Goal: Transaction & Acquisition: Book appointment/travel/reservation

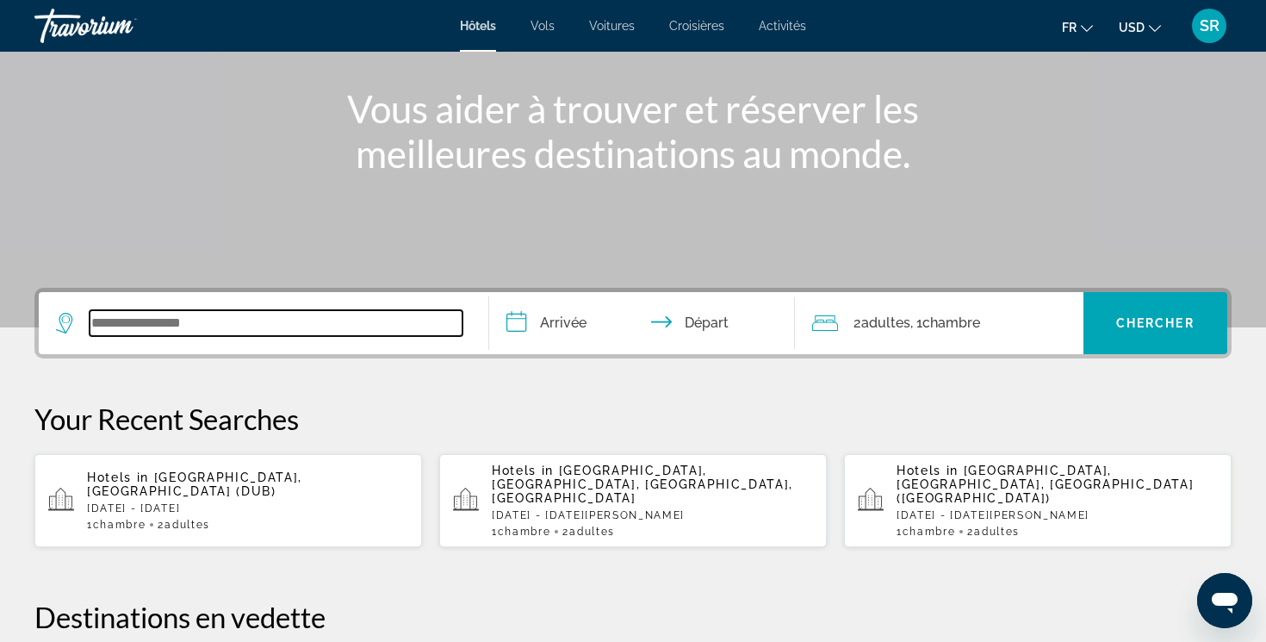
click at [406, 314] on input "Search widget" at bounding box center [276, 323] width 373 height 26
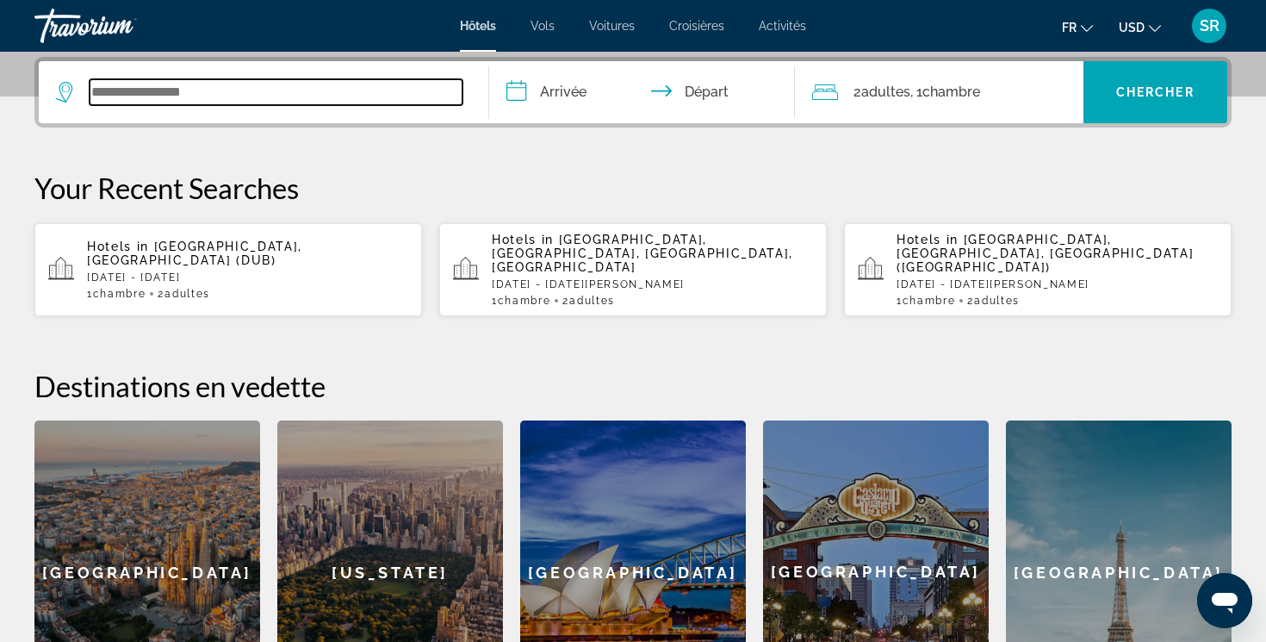
scroll to position [421, 0]
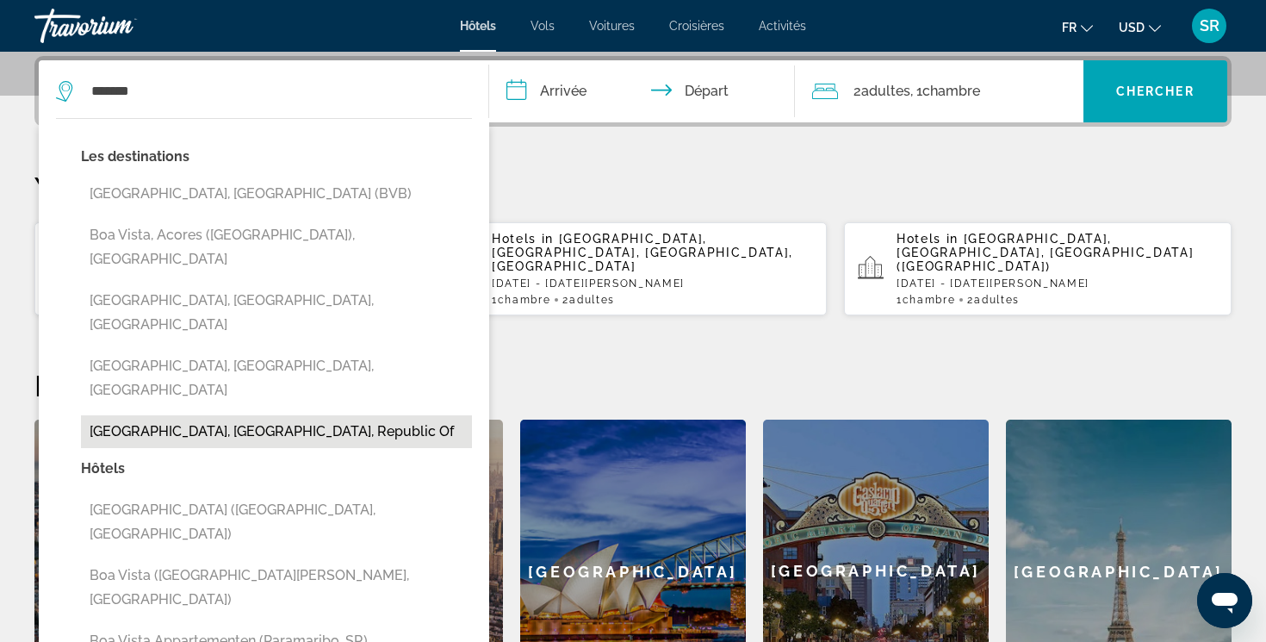
click at [258, 415] on button "[GEOGRAPHIC_DATA], [GEOGRAPHIC_DATA], Republic Of" at bounding box center [276, 431] width 391 height 33
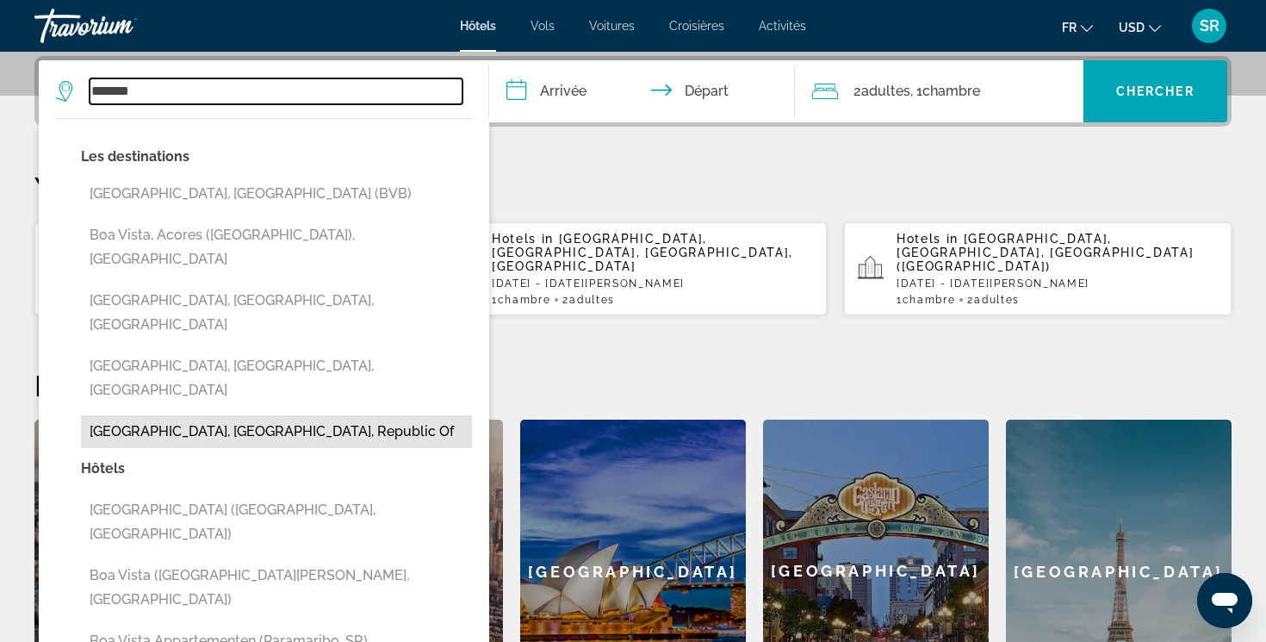
type input "**********"
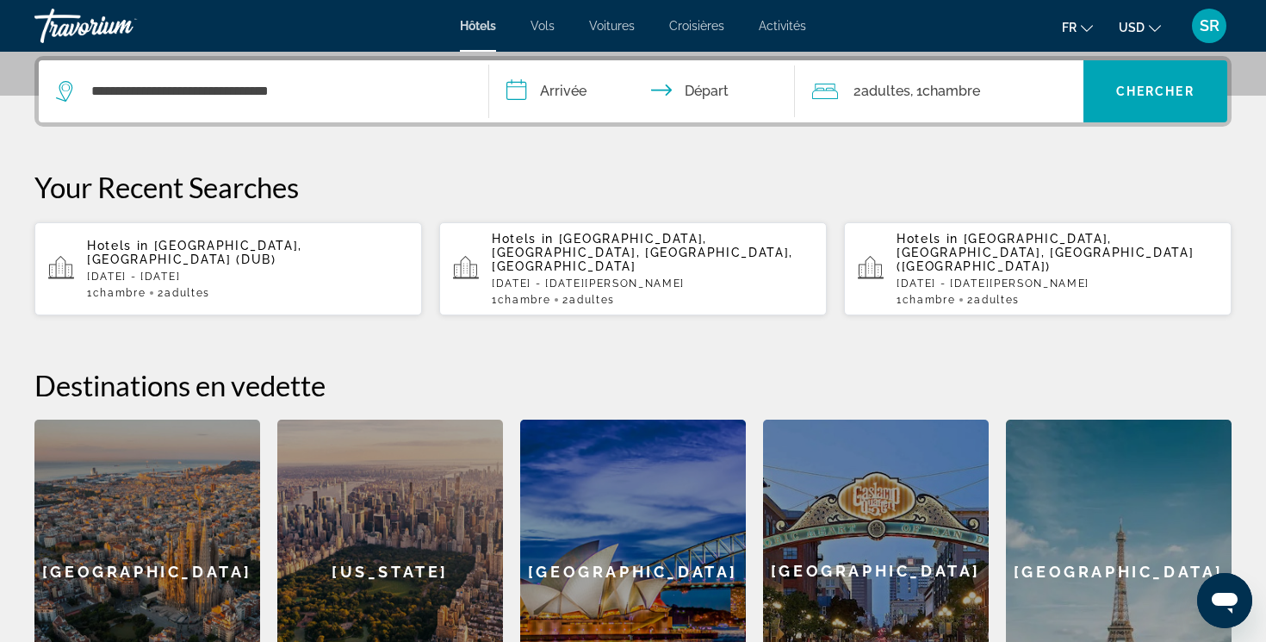
click at [549, 107] on input "**********" at bounding box center [645, 93] width 313 height 67
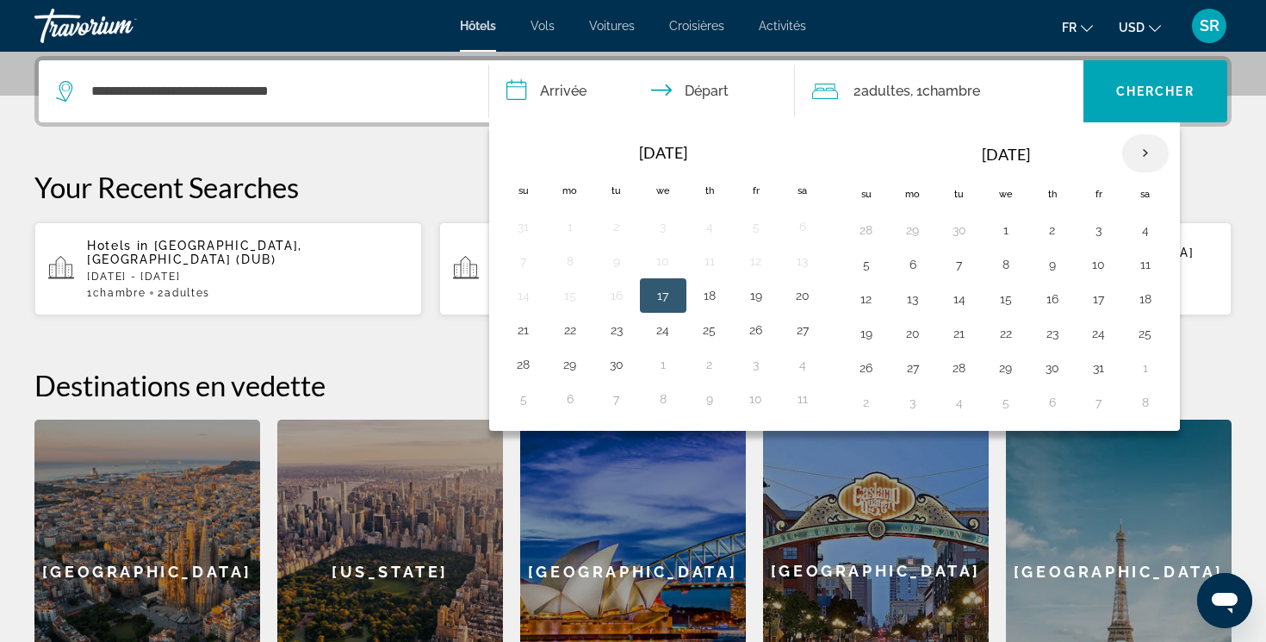
click at [1147, 143] on th "Next month" at bounding box center [1145, 153] width 47 height 38
click at [1047, 328] on button "25" at bounding box center [1053, 333] width 28 height 24
click at [1138, 140] on th "Next month" at bounding box center [1145, 153] width 47 height 38
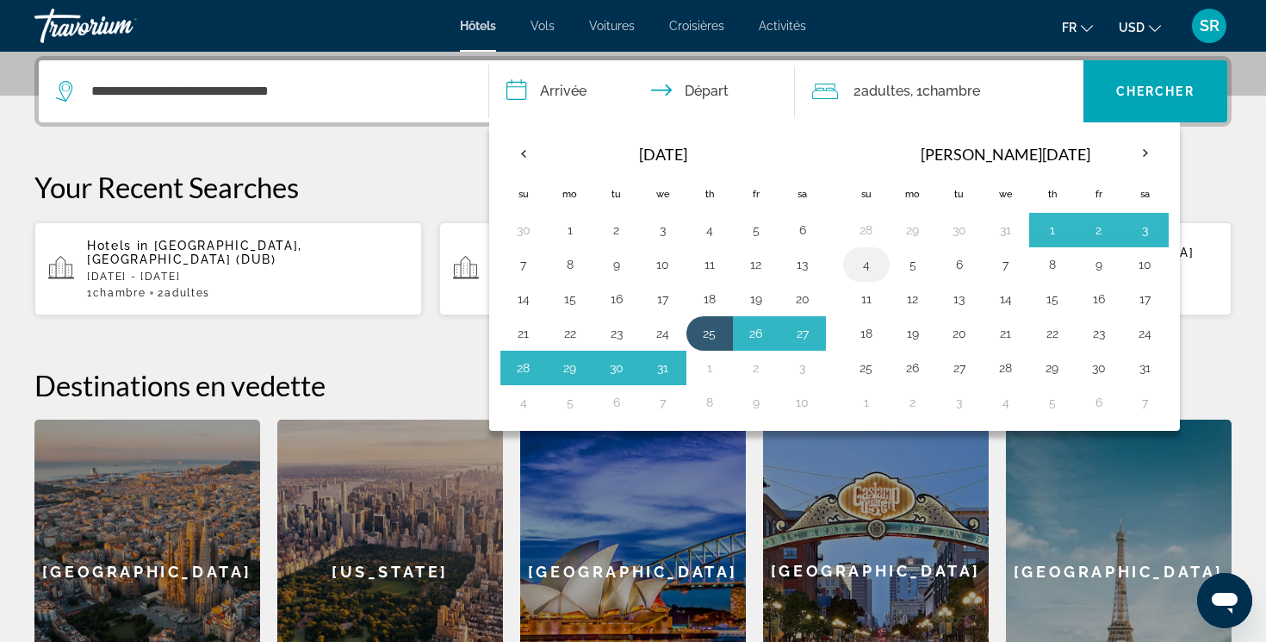
click at [873, 257] on button "4" at bounding box center [867, 264] width 28 height 24
type input "**********"
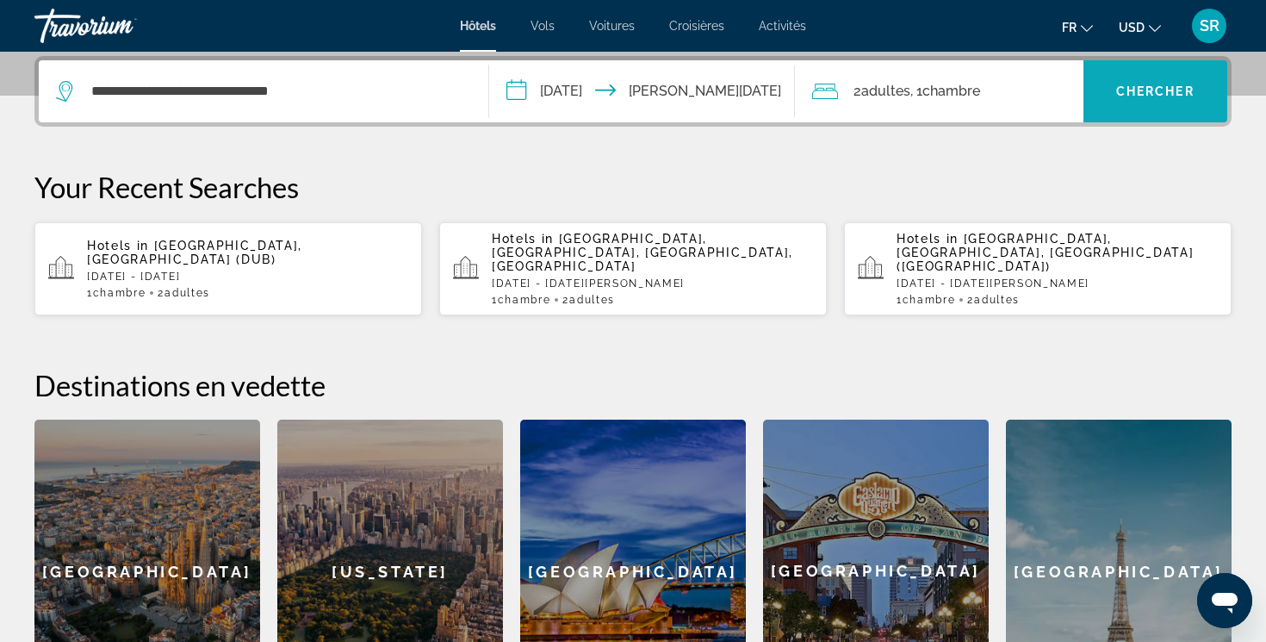
click at [1106, 108] on span "Search widget" at bounding box center [1155, 91] width 145 height 41
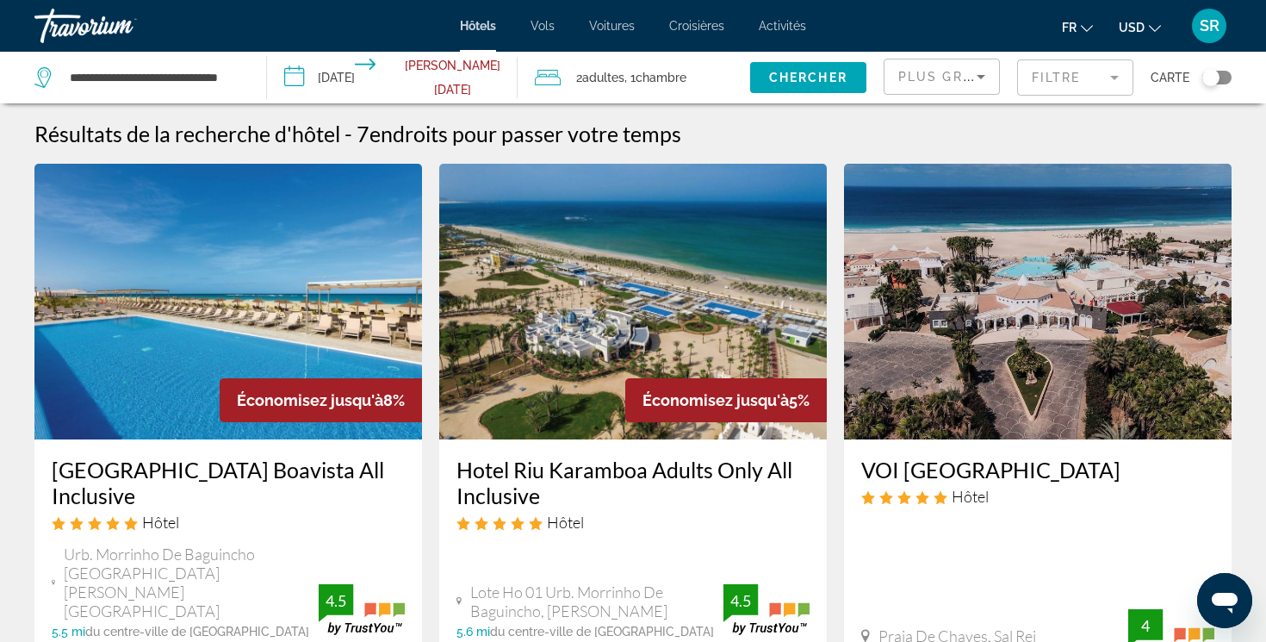
click at [1132, 35] on button "USD USD ($) MXN (Mex$) CAD (Can$) GBP (£) EUR (€) AUD (A$) NZD (NZ$) CNY (CN¥)" at bounding box center [1140, 27] width 42 height 25
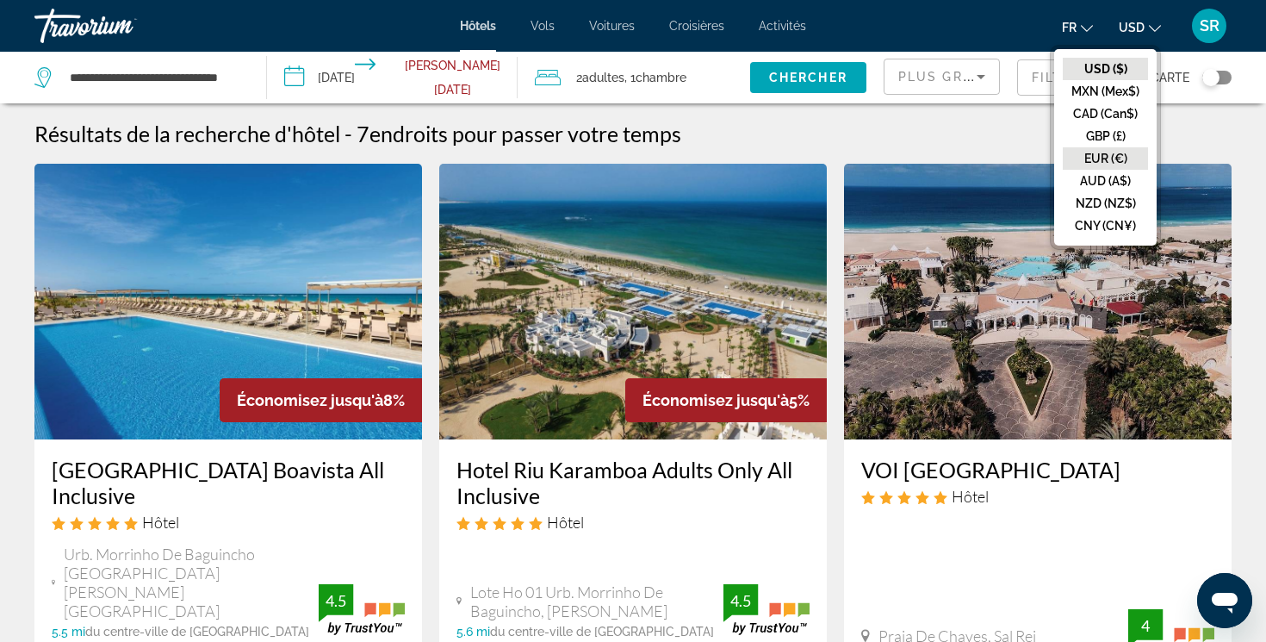
click at [1119, 155] on button "EUR (€)" at bounding box center [1105, 158] width 85 height 22
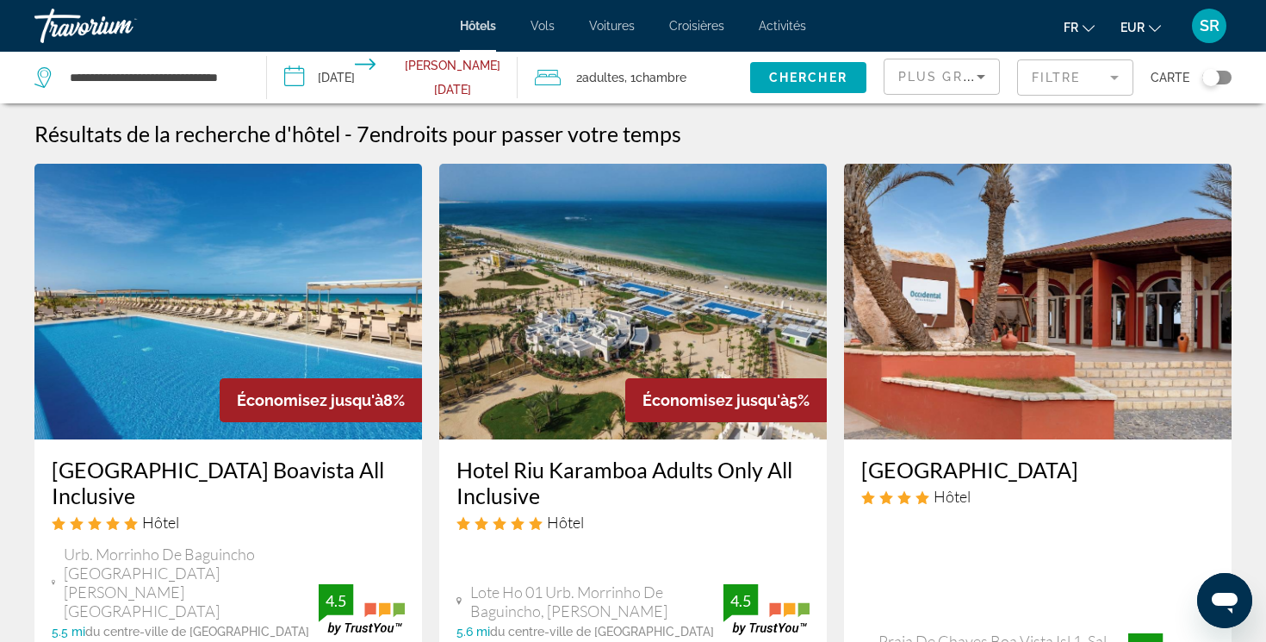
click at [974, 85] on icon "Sort by" at bounding box center [981, 76] width 21 height 21
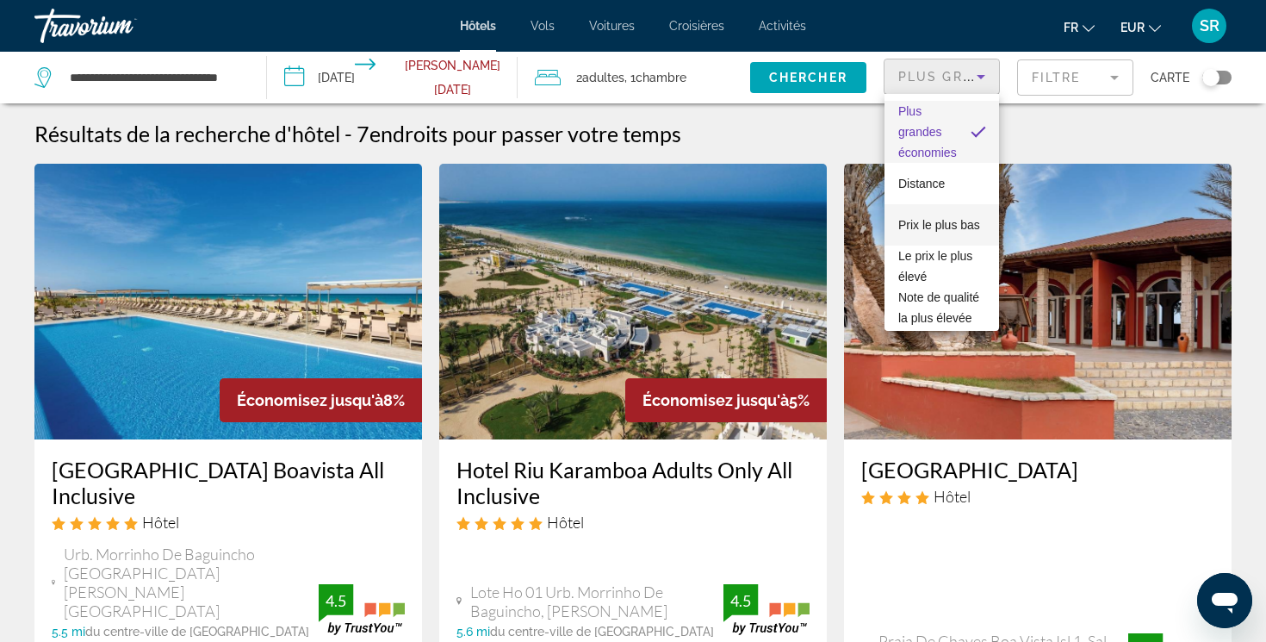
click at [944, 218] on span "Prix le plus bas" at bounding box center [939, 225] width 82 height 14
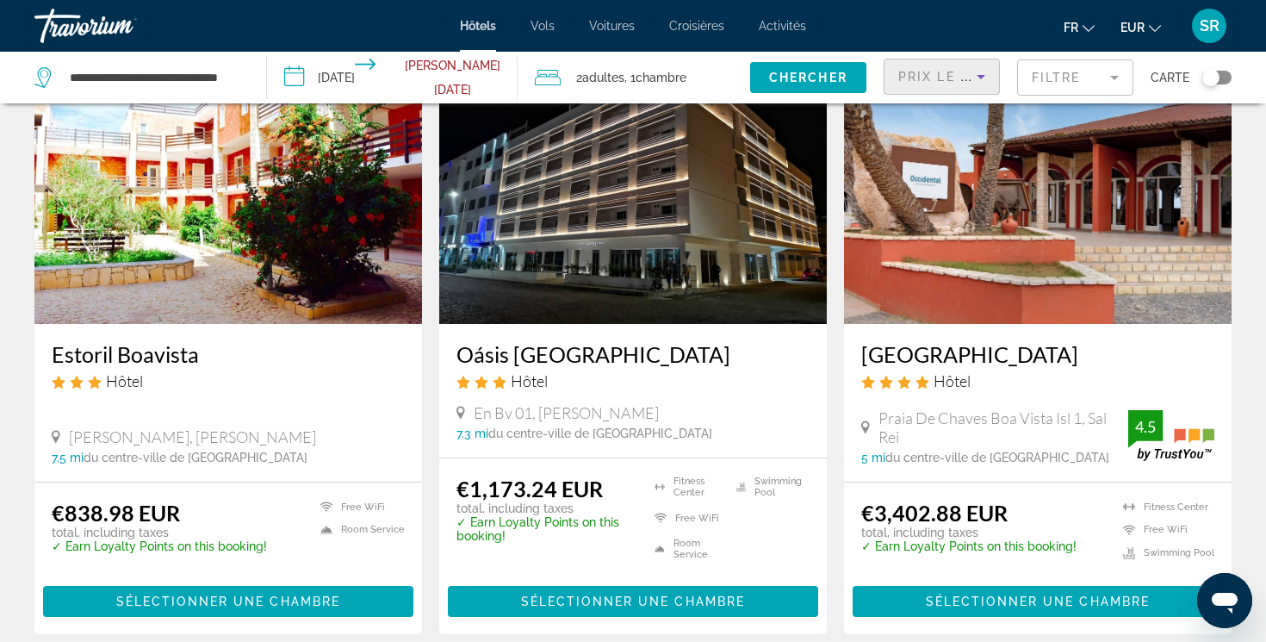
scroll to position [113, 0]
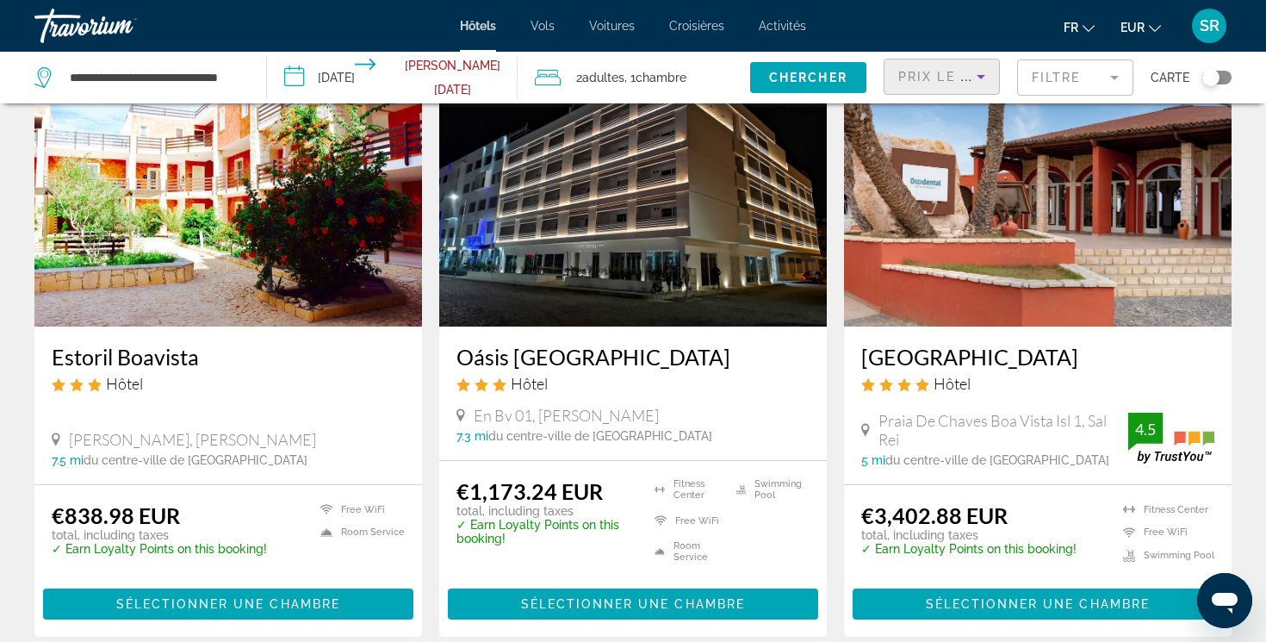
click at [1045, 80] on mat-form-field "Filtre" at bounding box center [1075, 77] width 116 height 36
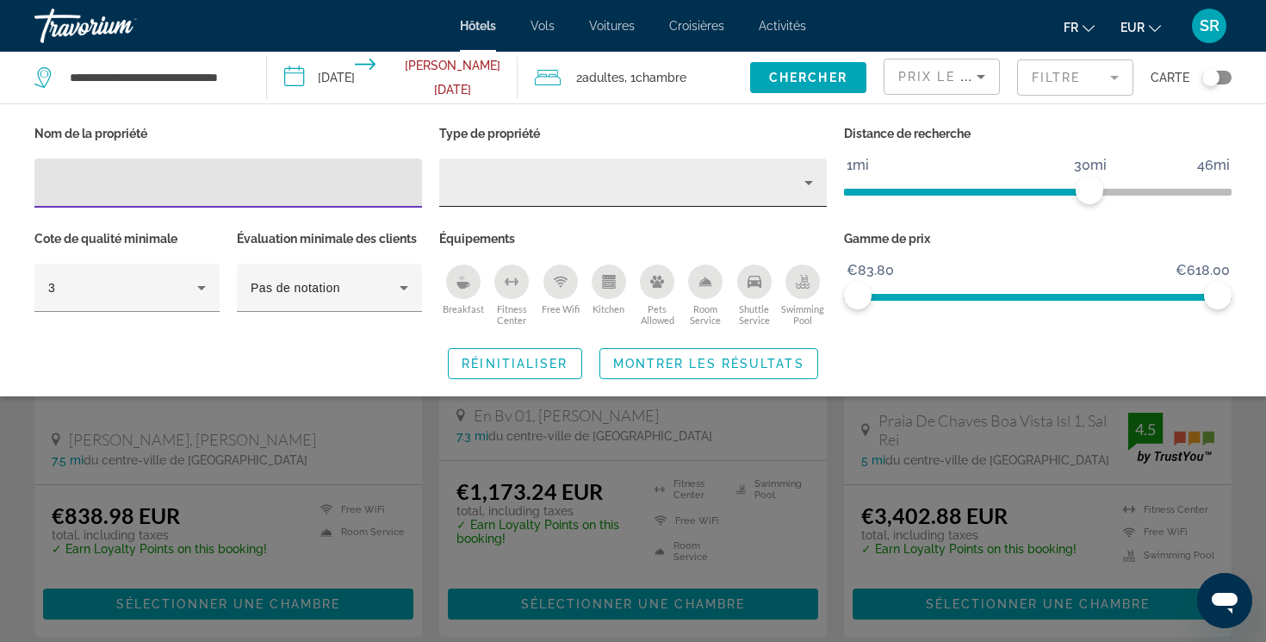
click at [637, 190] on div "Property type" at bounding box center [628, 182] width 351 height 21
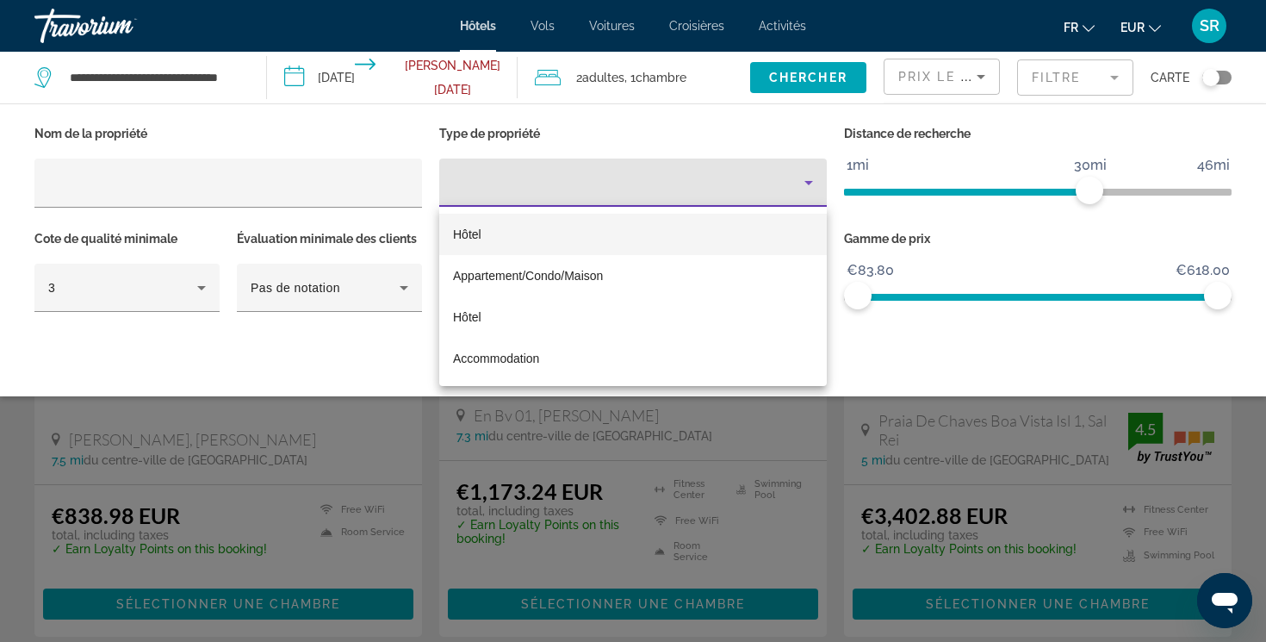
click at [627, 220] on mat-option "Hôtel" at bounding box center [633, 234] width 388 height 41
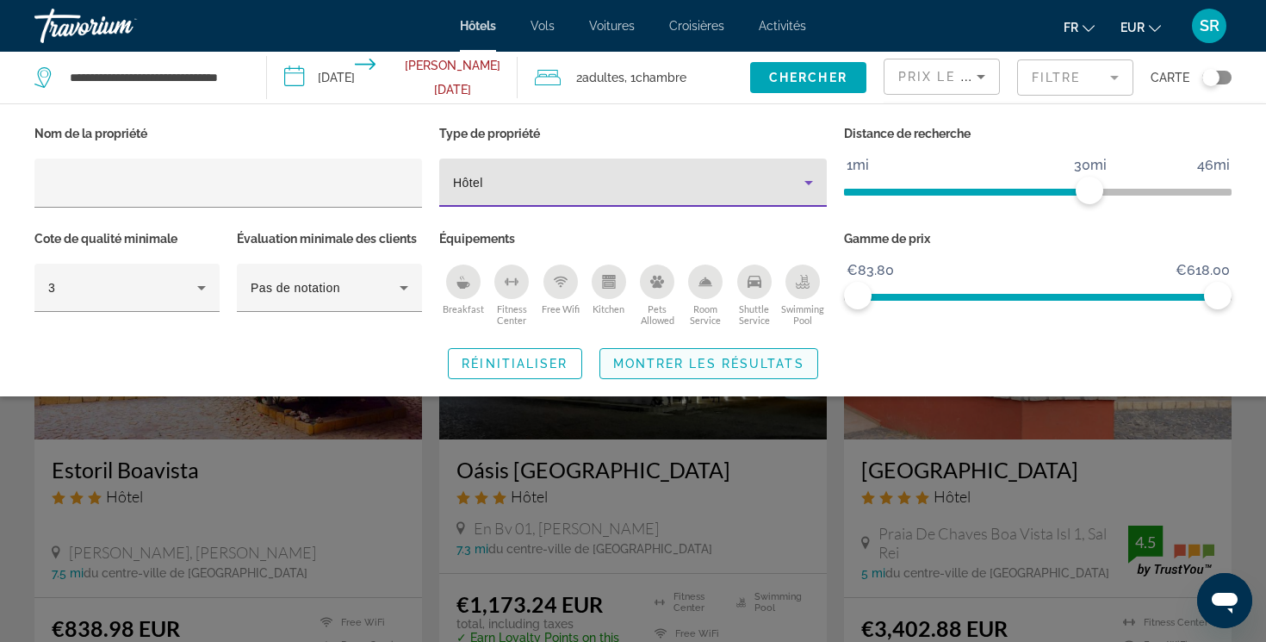
click at [760, 351] on span "Search widget" at bounding box center [708, 363] width 217 height 41
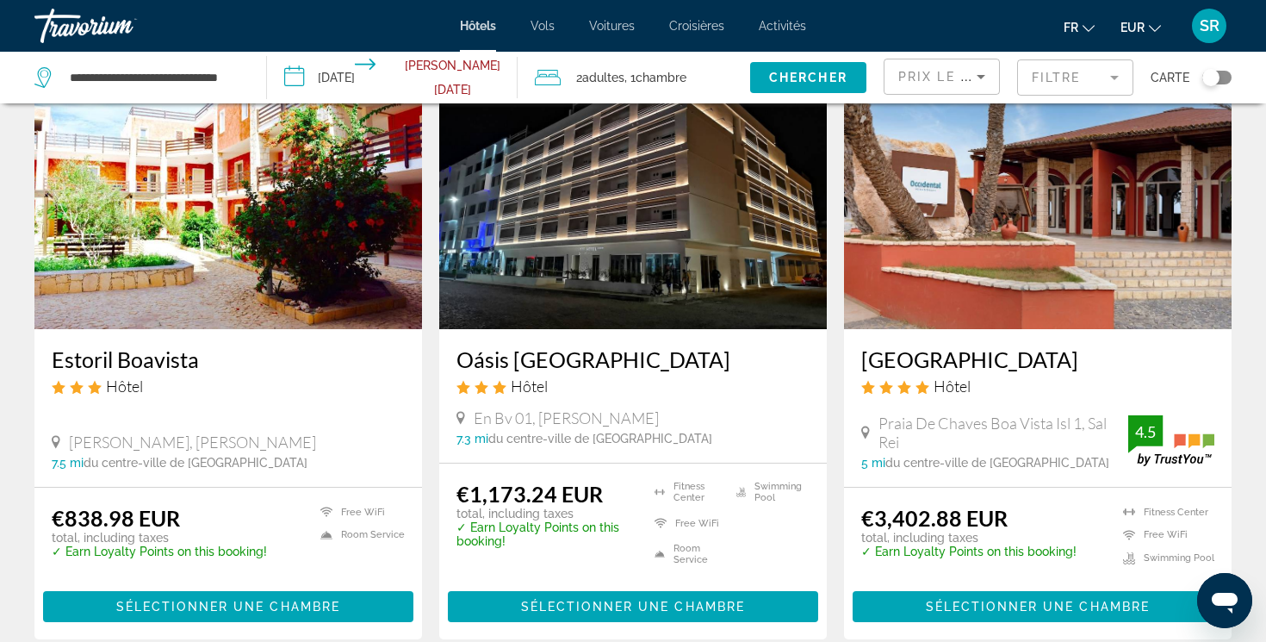
scroll to position [146, 0]
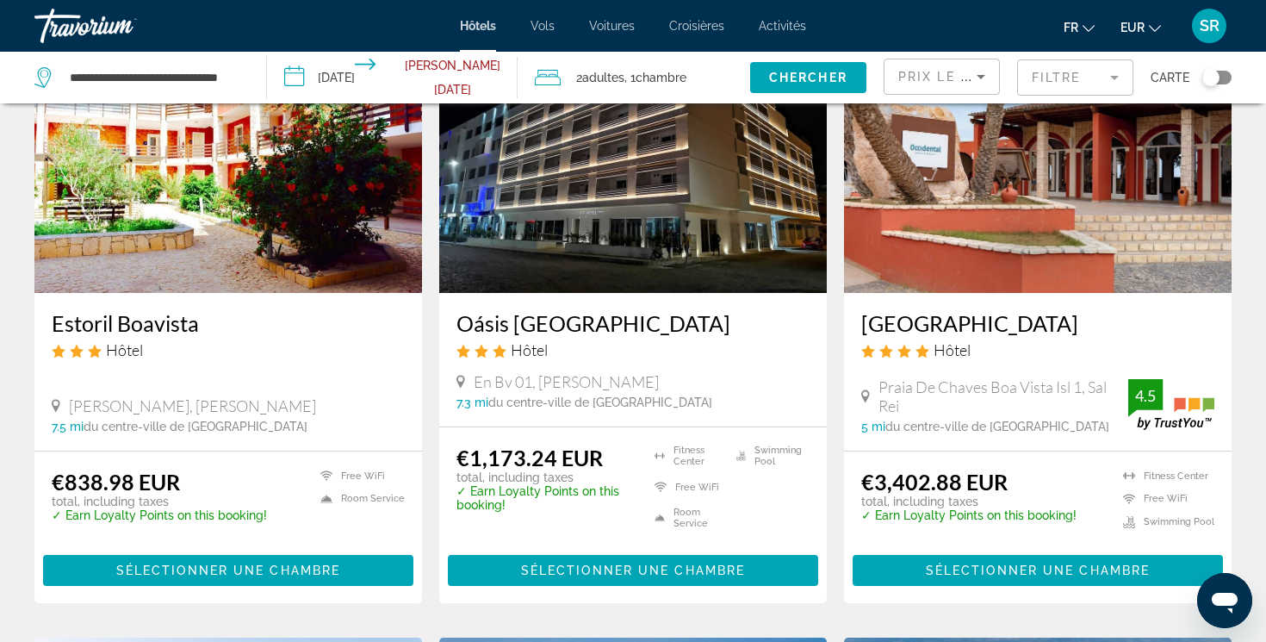
click at [978, 326] on h3 "[GEOGRAPHIC_DATA]" at bounding box center [1037, 323] width 353 height 26
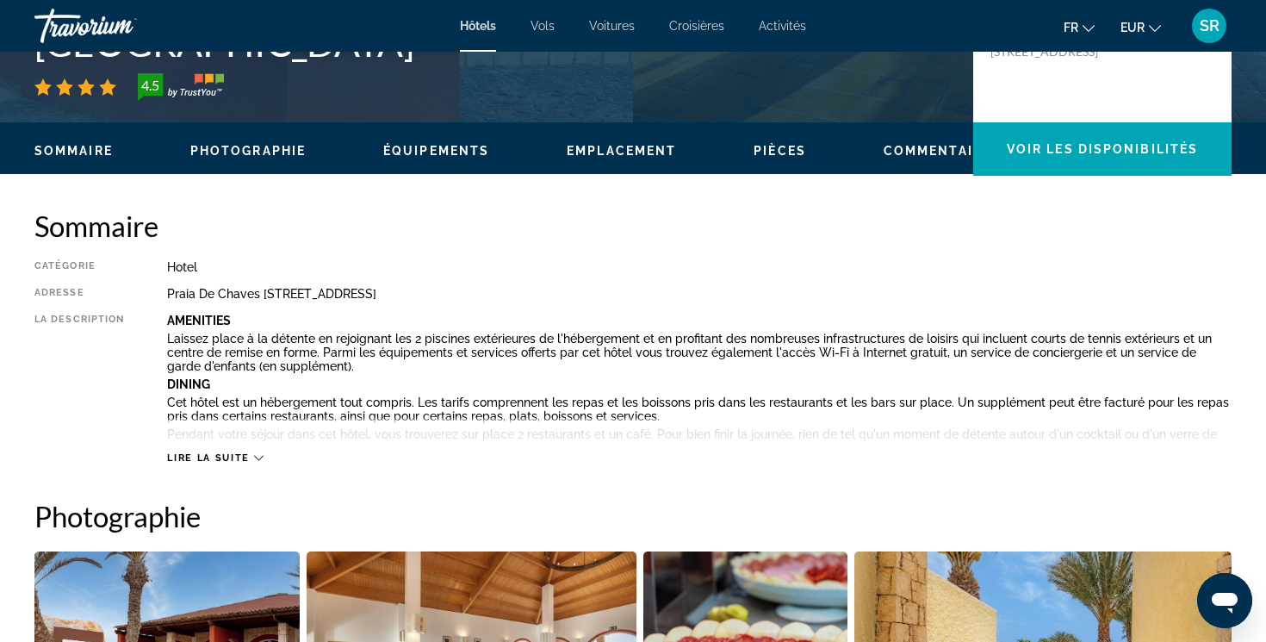
scroll to position [450, 0]
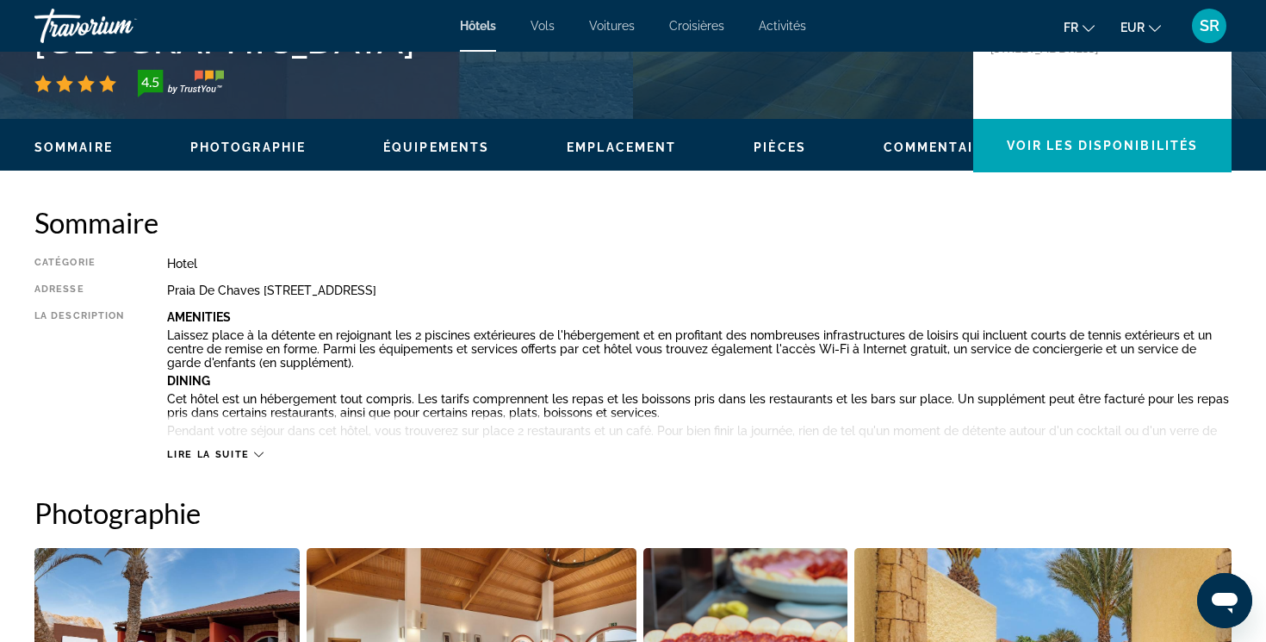
click at [270, 153] on span "Photographie" at bounding box center [247, 147] width 115 height 14
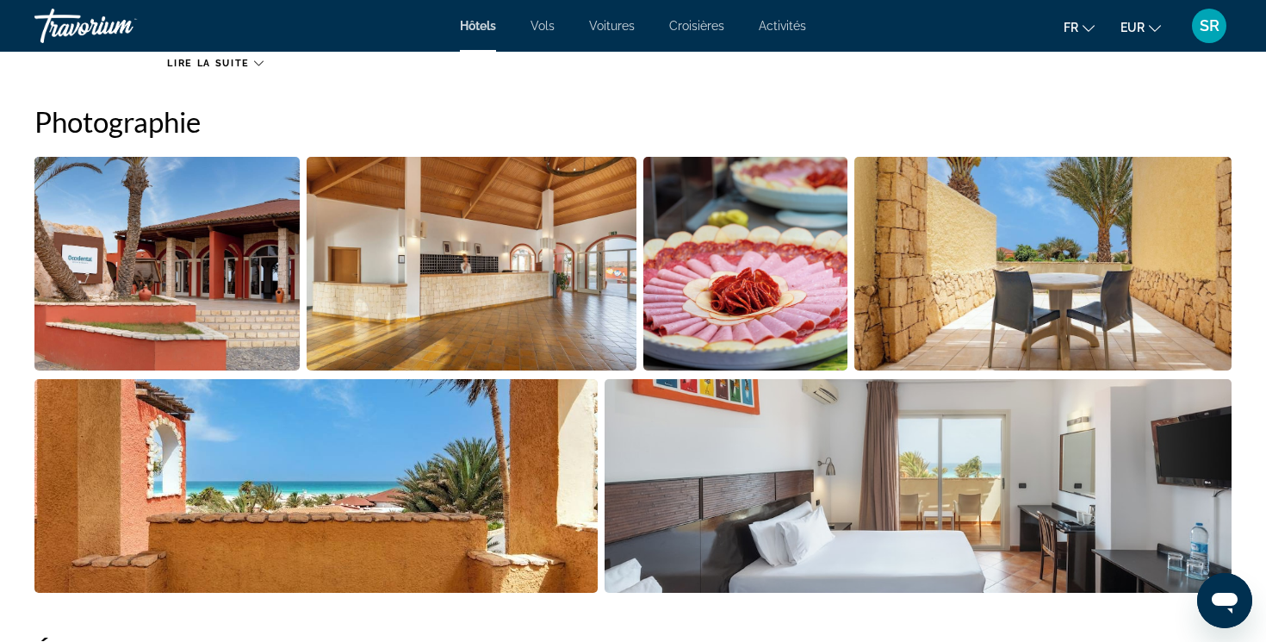
scroll to position [841, 0]
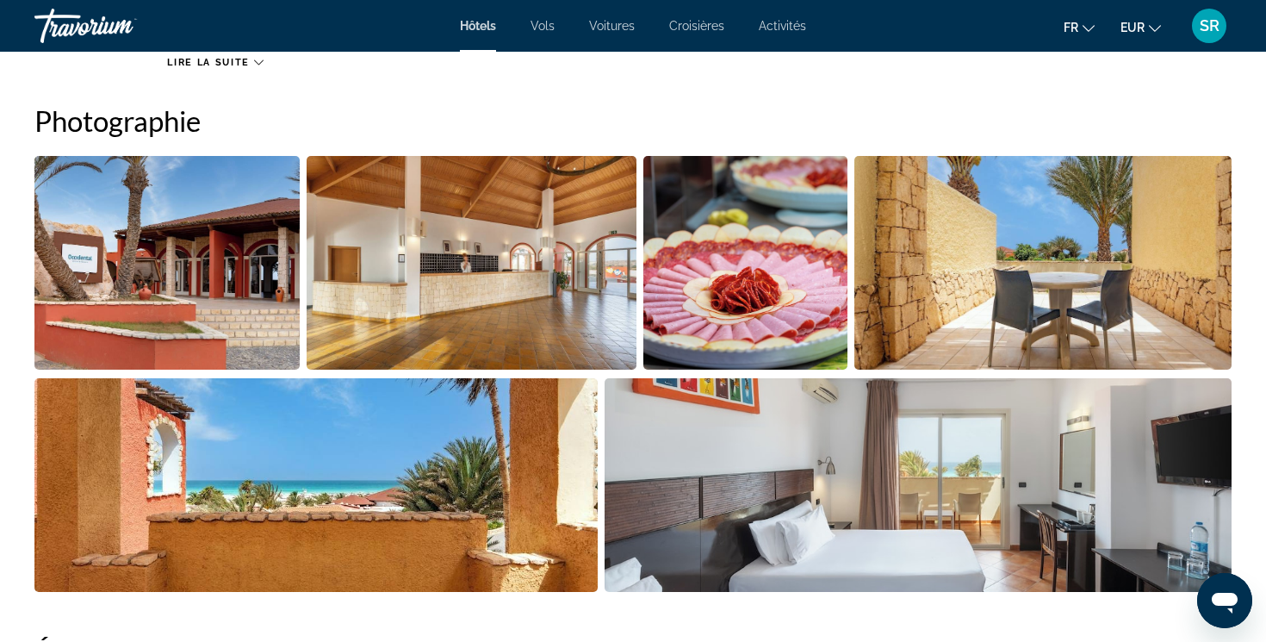
click at [233, 268] on img "Open full-screen image slider" at bounding box center [166, 263] width 265 height 214
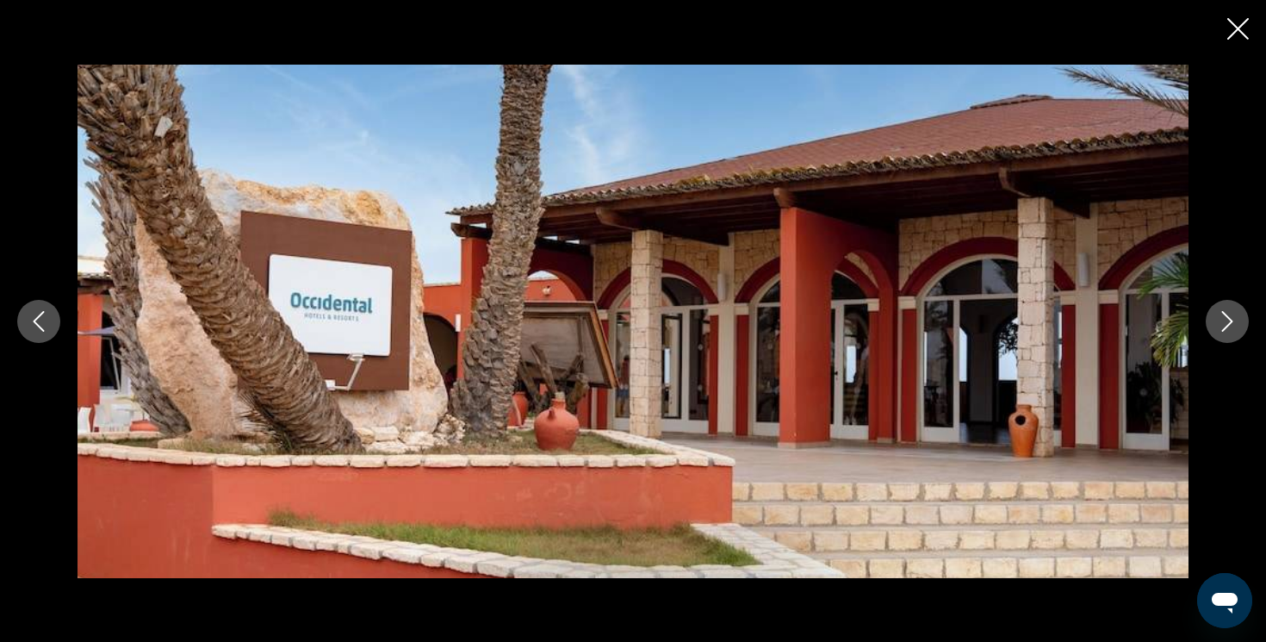
click at [1233, 328] on icon "Next image" at bounding box center [1227, 321] width 21 height 21
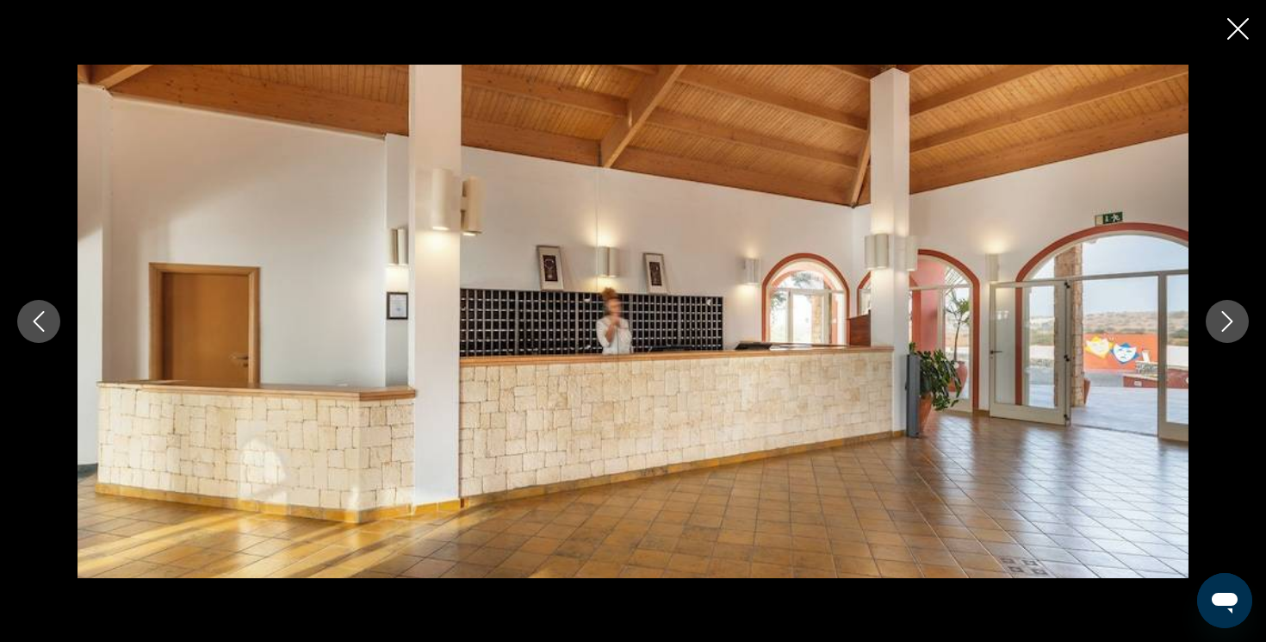
click at [1233, 328] on icon "Next image" at bounding box center [1227, 321] width 21 height 21
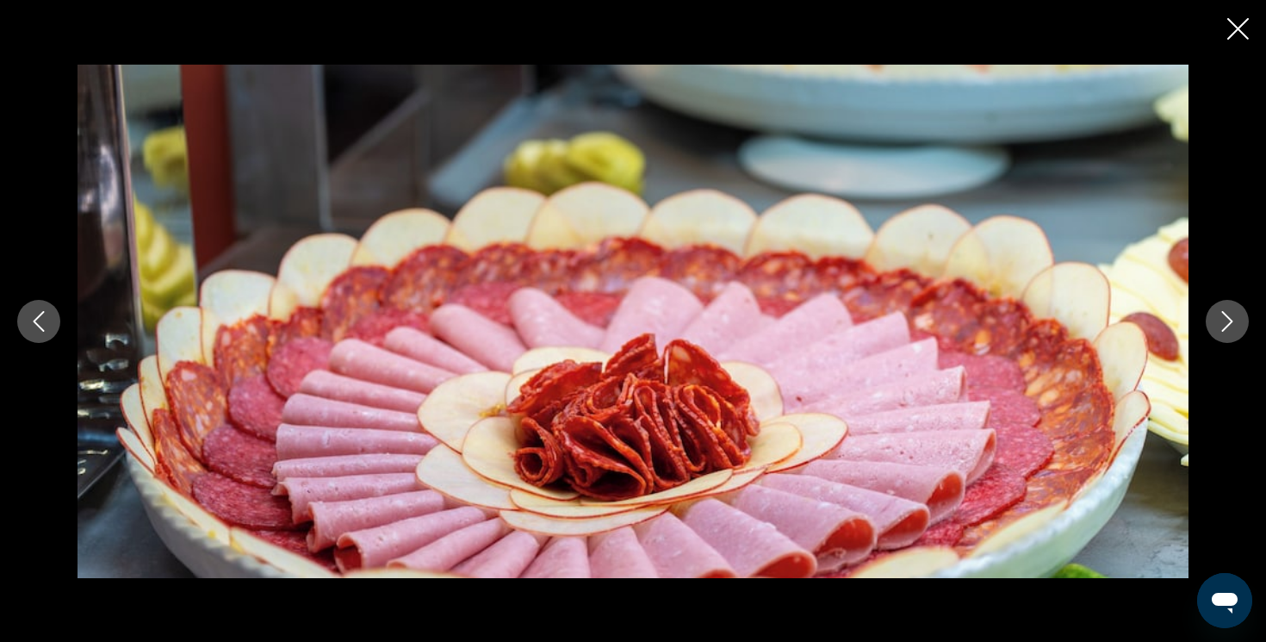
click at [1233, 328] on icon "Next image" at bounding box center [1227, 321] width 21 height 21
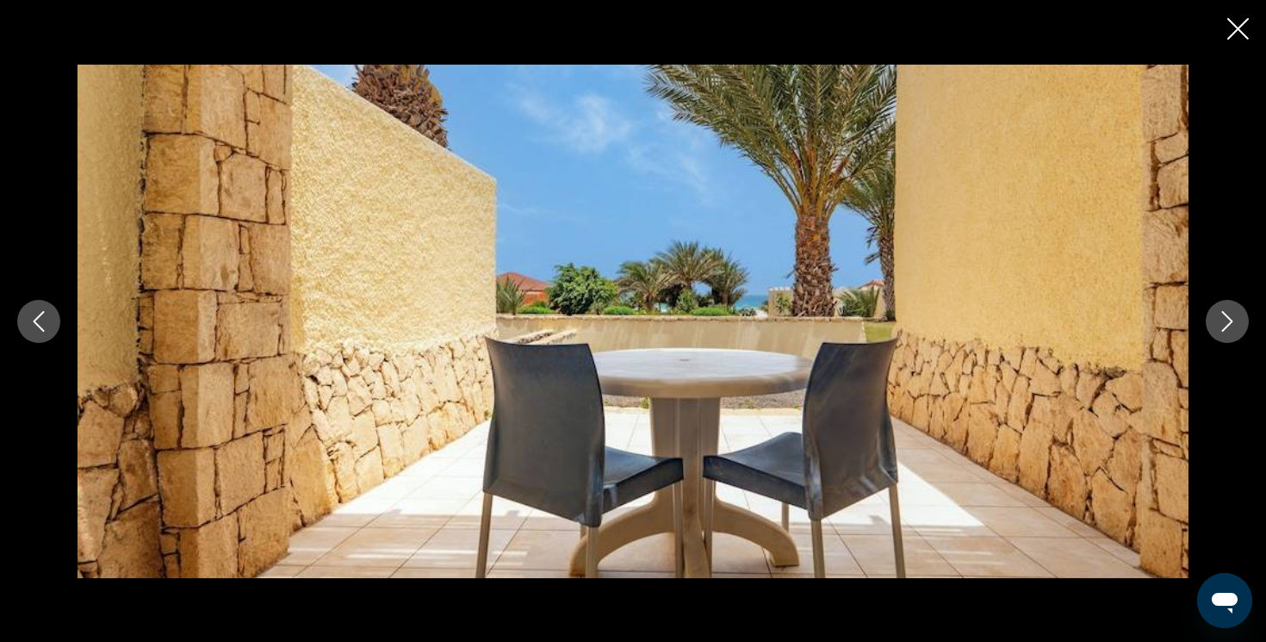
click at [1233, 328] on icon "Next image" at bounding box center [1227, 321] width 21 height 21
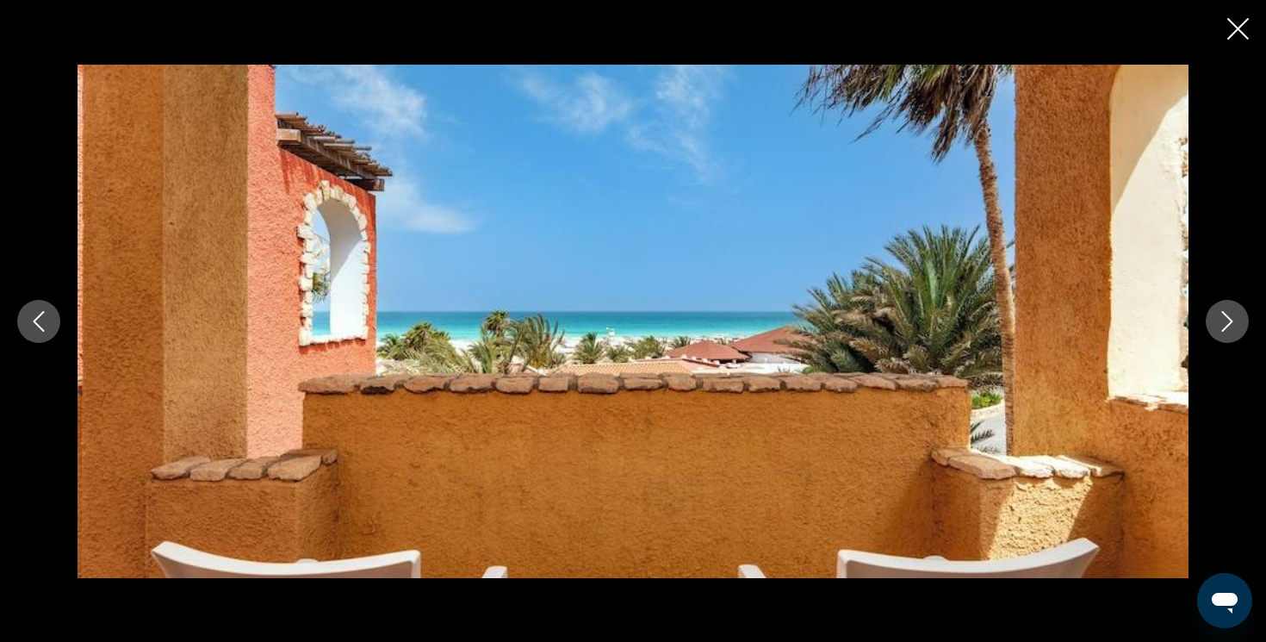
click at [1233, 328] on icon "Next image" at bounding box center [1227, 321] width 21 height 21
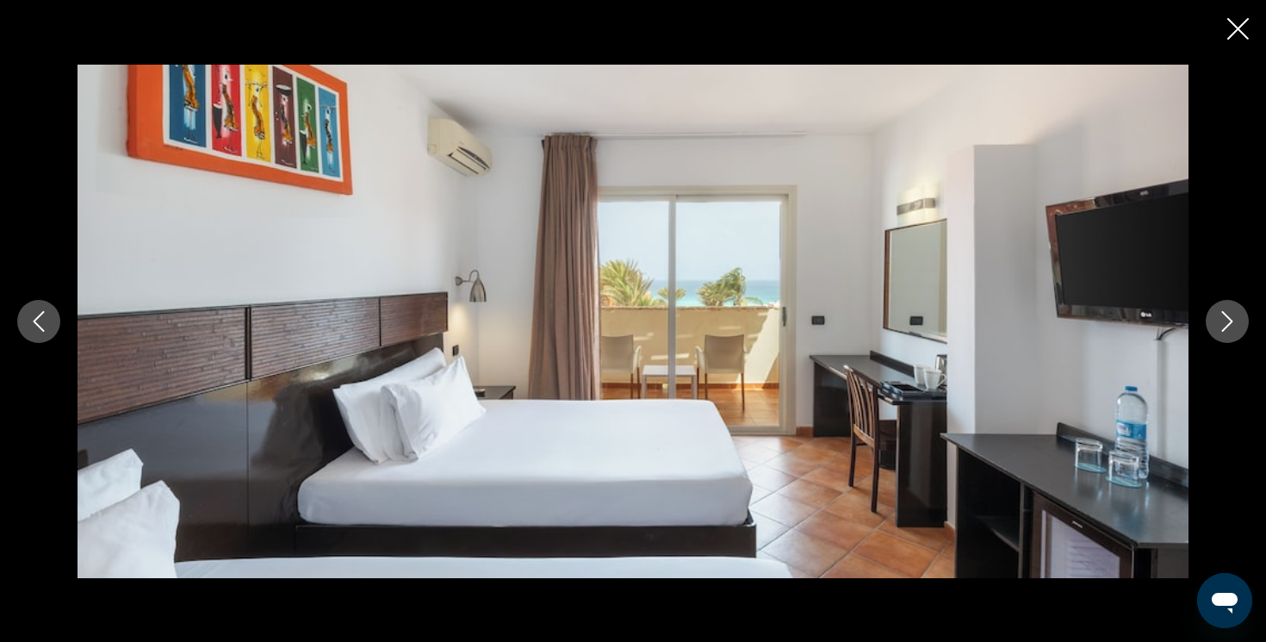
click at [1233, 328] on icon "Next image" at bounding box center [1227, 321] width 21 height 21
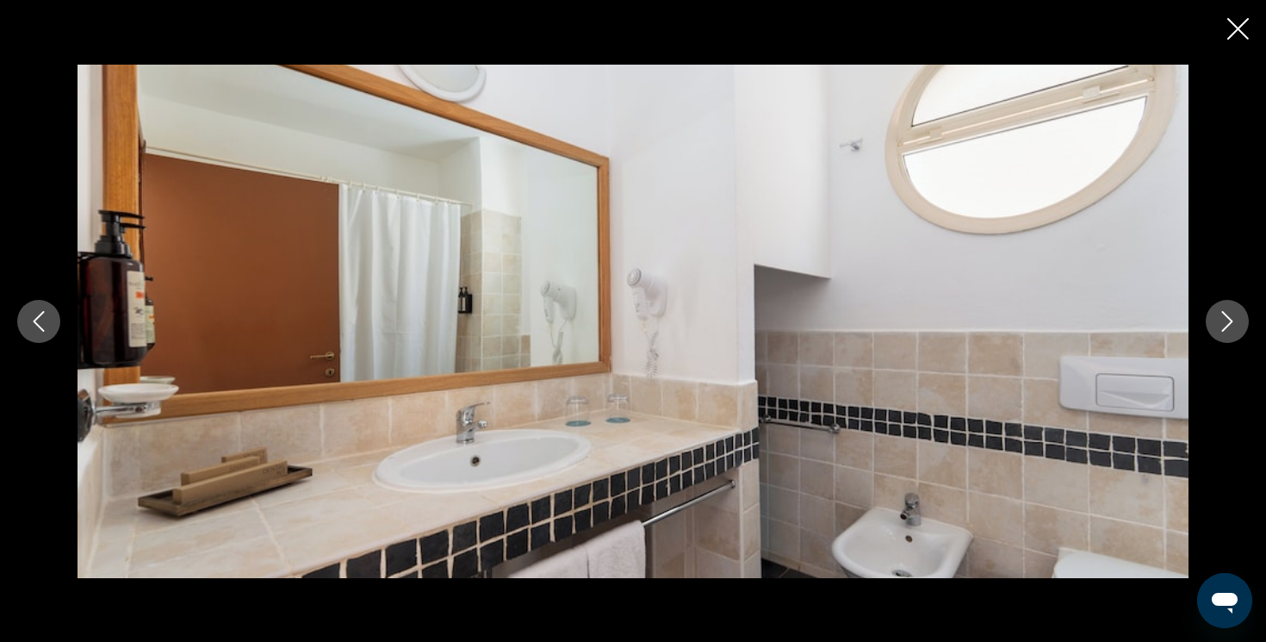
click at [1233, 329] on icon "Next image" at bounding box center [1227, 321] width 21 height 21
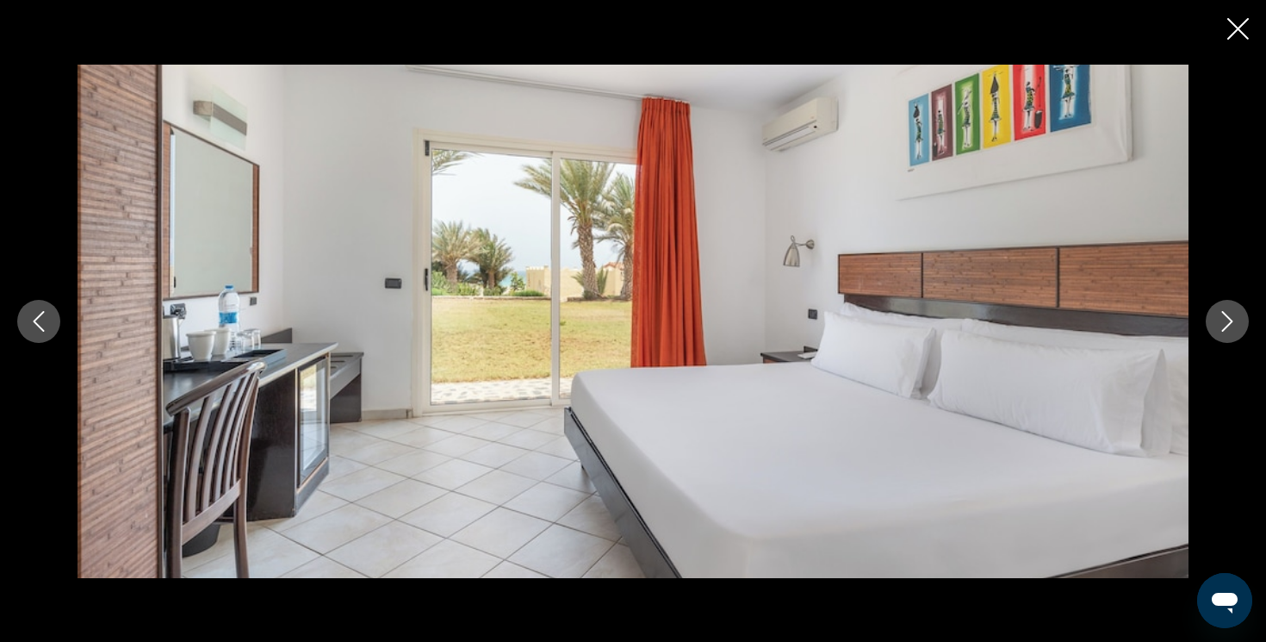
click at [1233, 329] on icon "Next image" at bounding box center [1227, 321] width 21 height 21
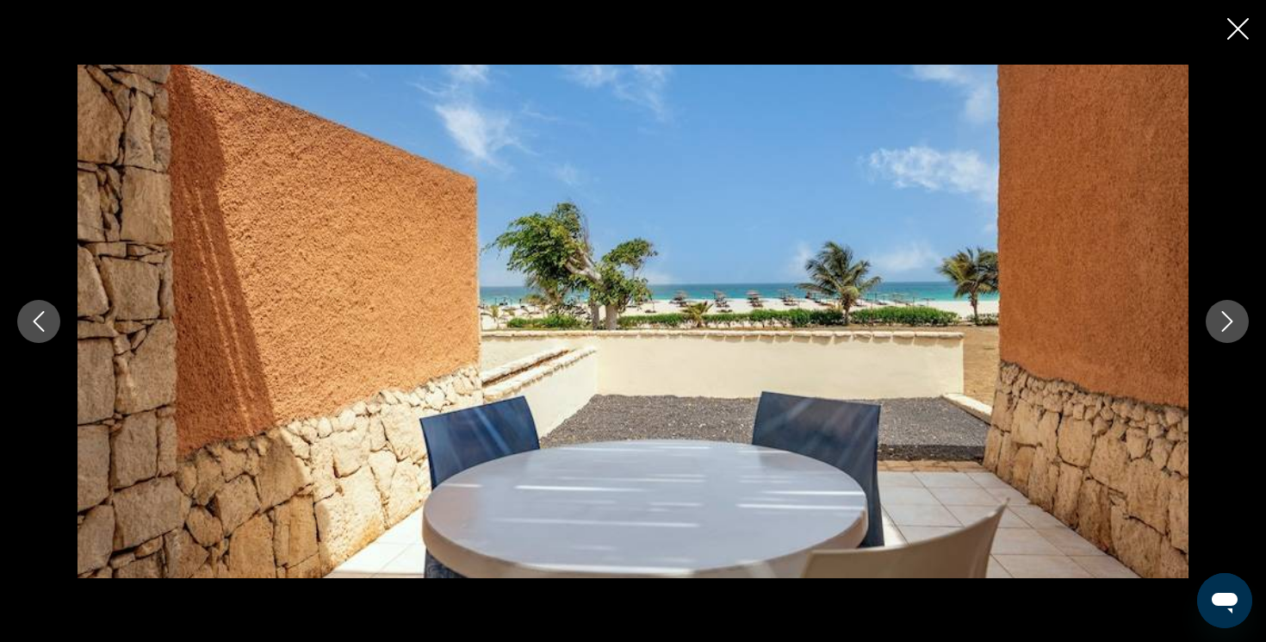
click at [1233, 329] on icon "Next image" at bounding box center [1227, 321] width 21 height 21
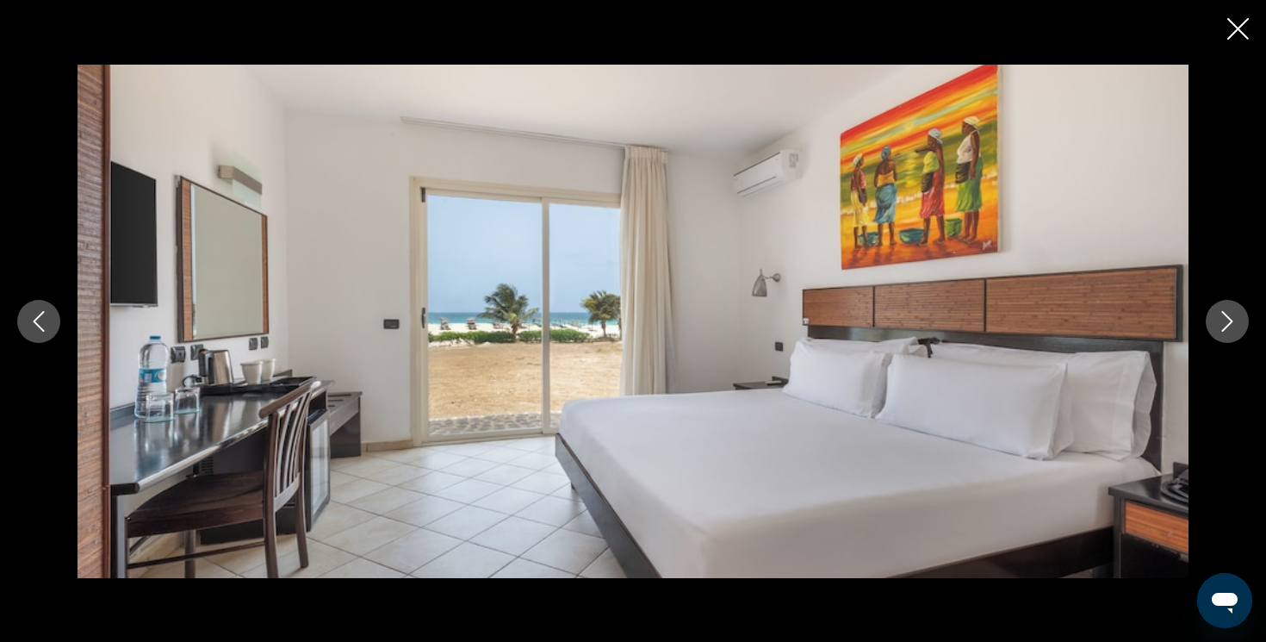
click at [1233, 329] on icon "Next image" at bounding box center [1227, 321] width 21 height 21
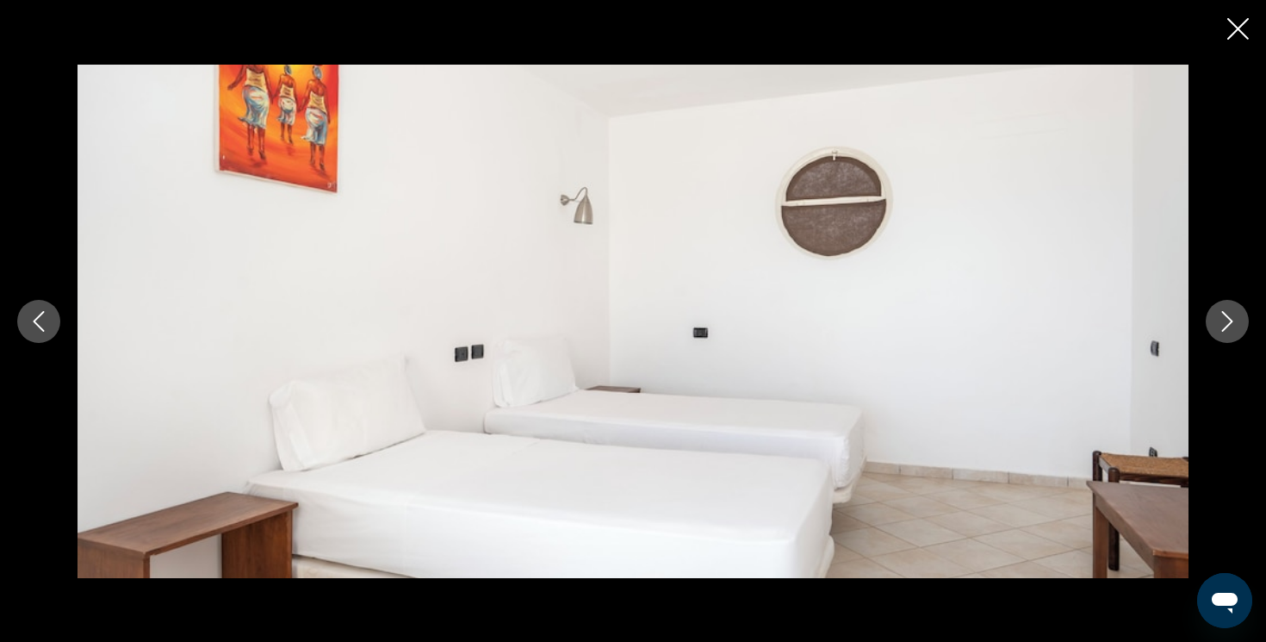
click at [1233, 329] on icon "Next image" at bounding box center [1227, 321] width 21 height 21
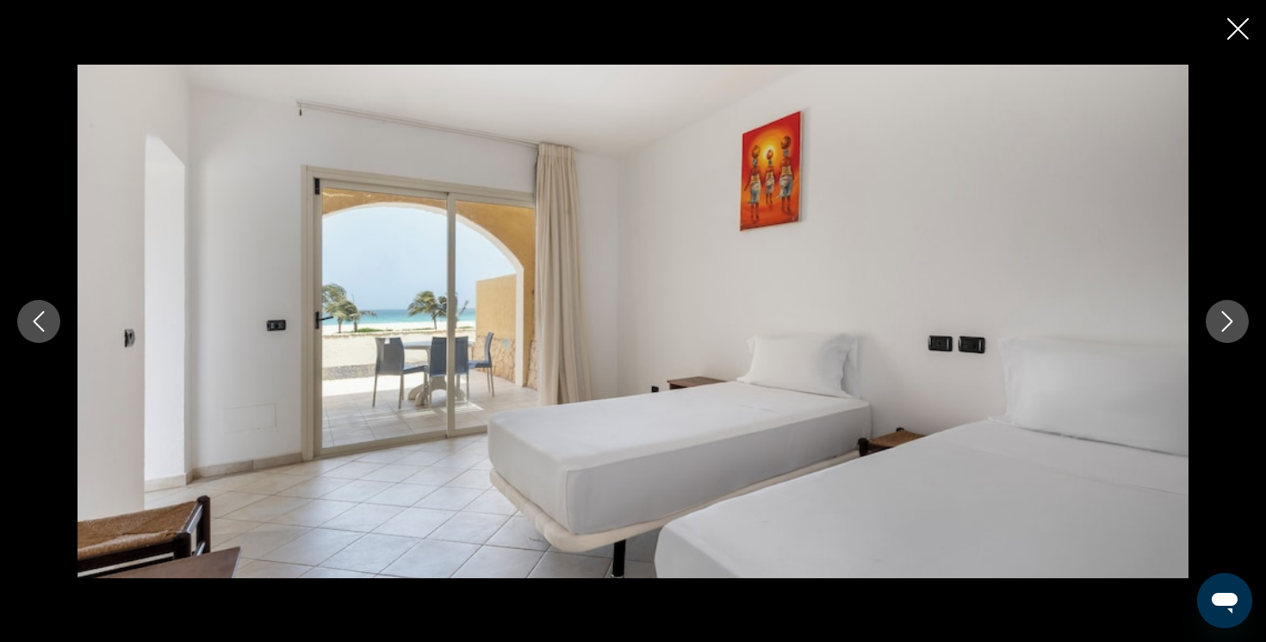
click at [1233, 329] on icon "Next image" at bounding box center [1227, 321] width 21 height 21
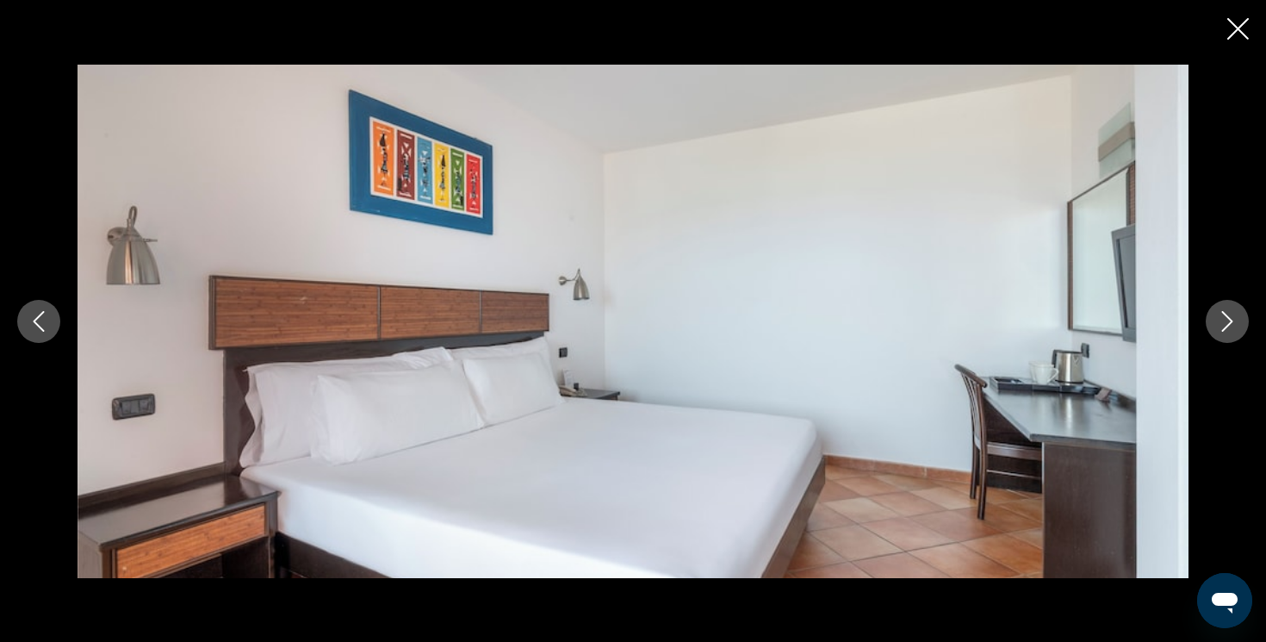
click at [1233, 329] on icon "Next image" at bounding box center [1227, 321] width 21 height 21
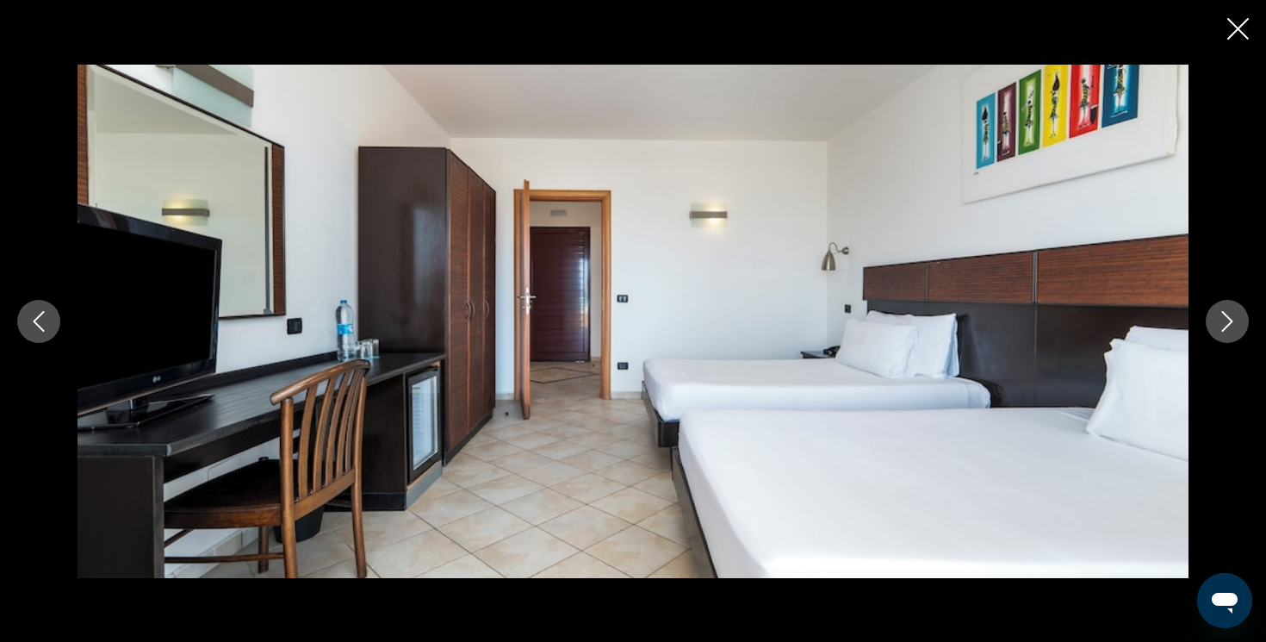
click at [1243, 39] on icon "Close slideshow" at bounding box center [1238, 29] width 22 height 22
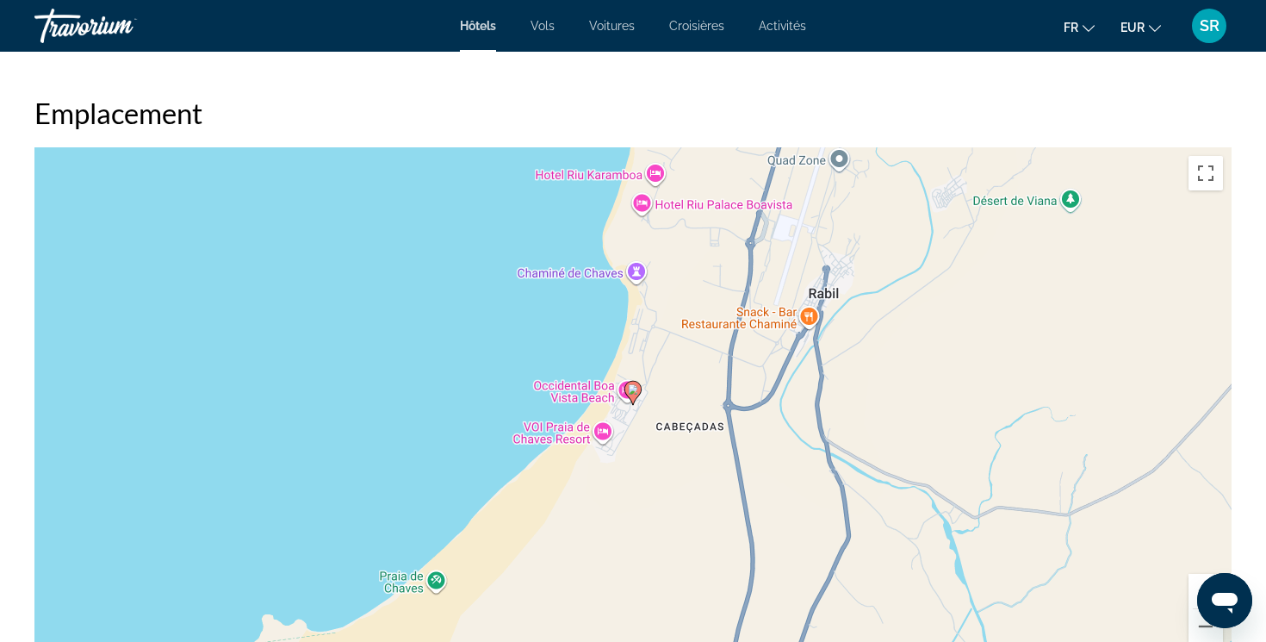
scroll to position [1641, 0]
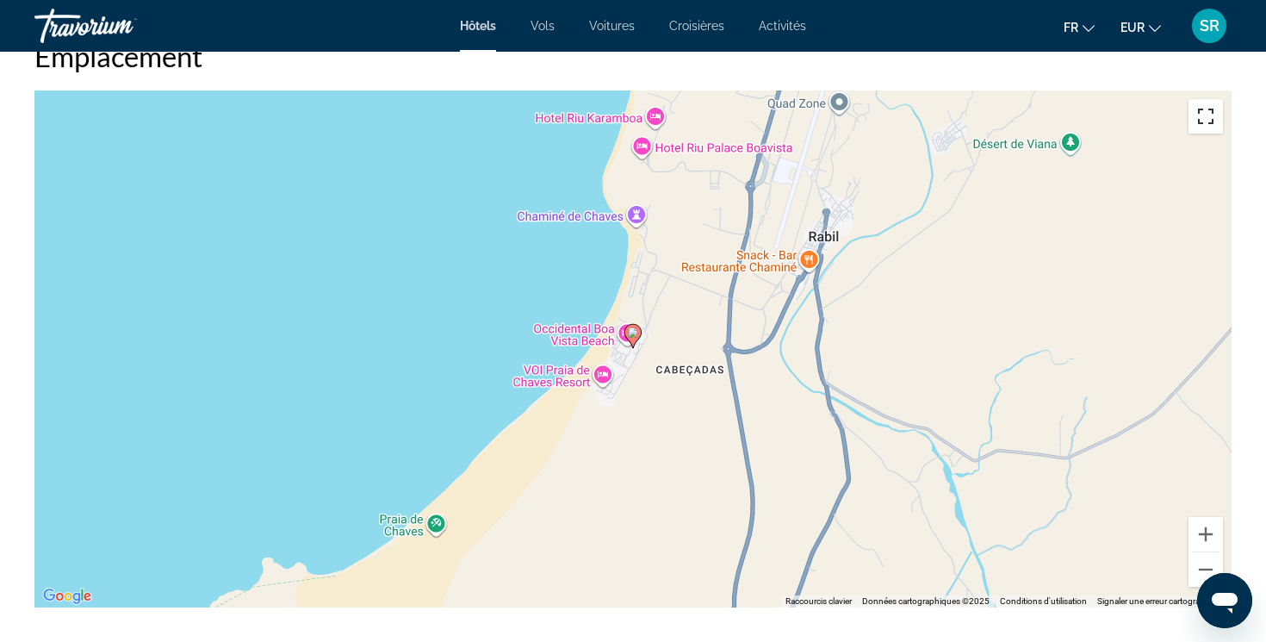
click at [1200, 127] on button "Passer en plein écran" at bounding box center [1205, 116] width 34 height 34
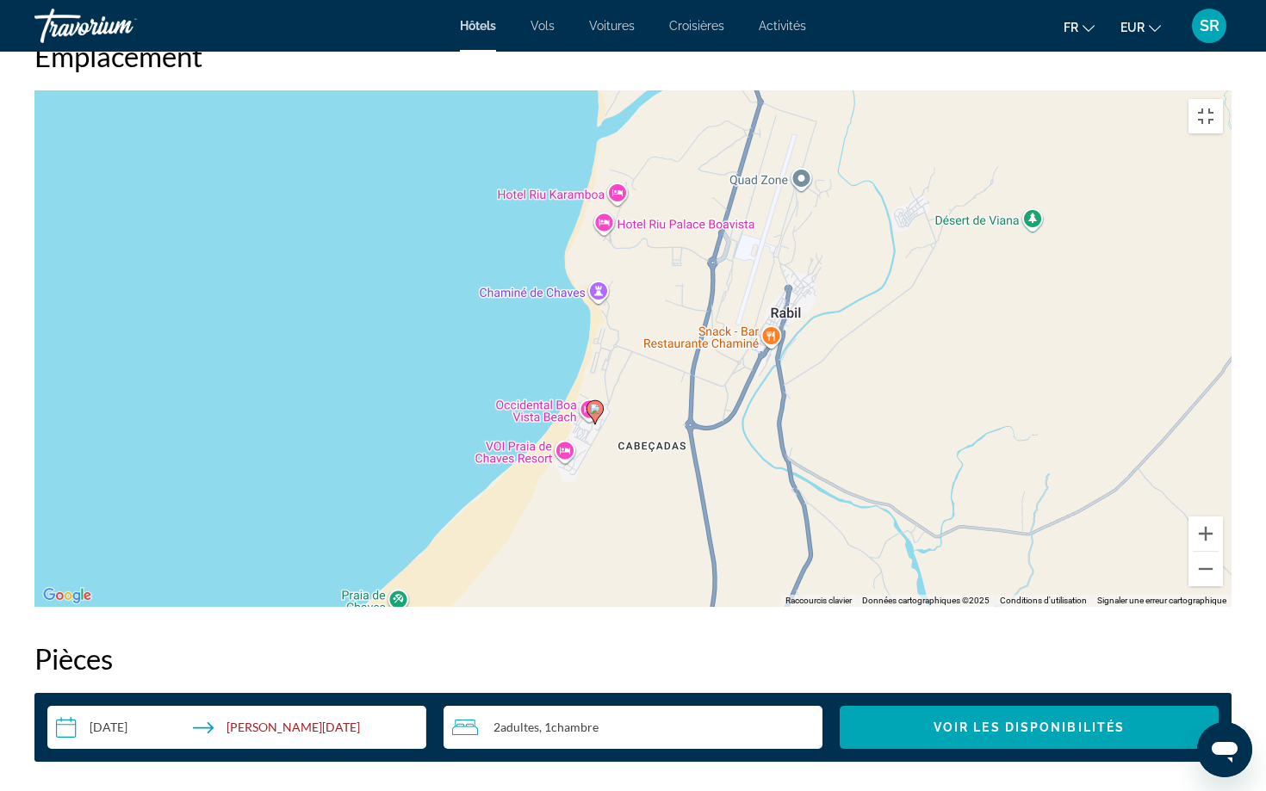
drag, startPoint x: 958, startPoint y: 284, endPoint x: 917, endPoint y: 361, distance: 86.7
click at [917, 361] on div "Pour activer le glissement avec le clavier, appuyez sur Alt+Entrée. Une fois ce…" at bounding box center [632, 348] width 1197 height 517
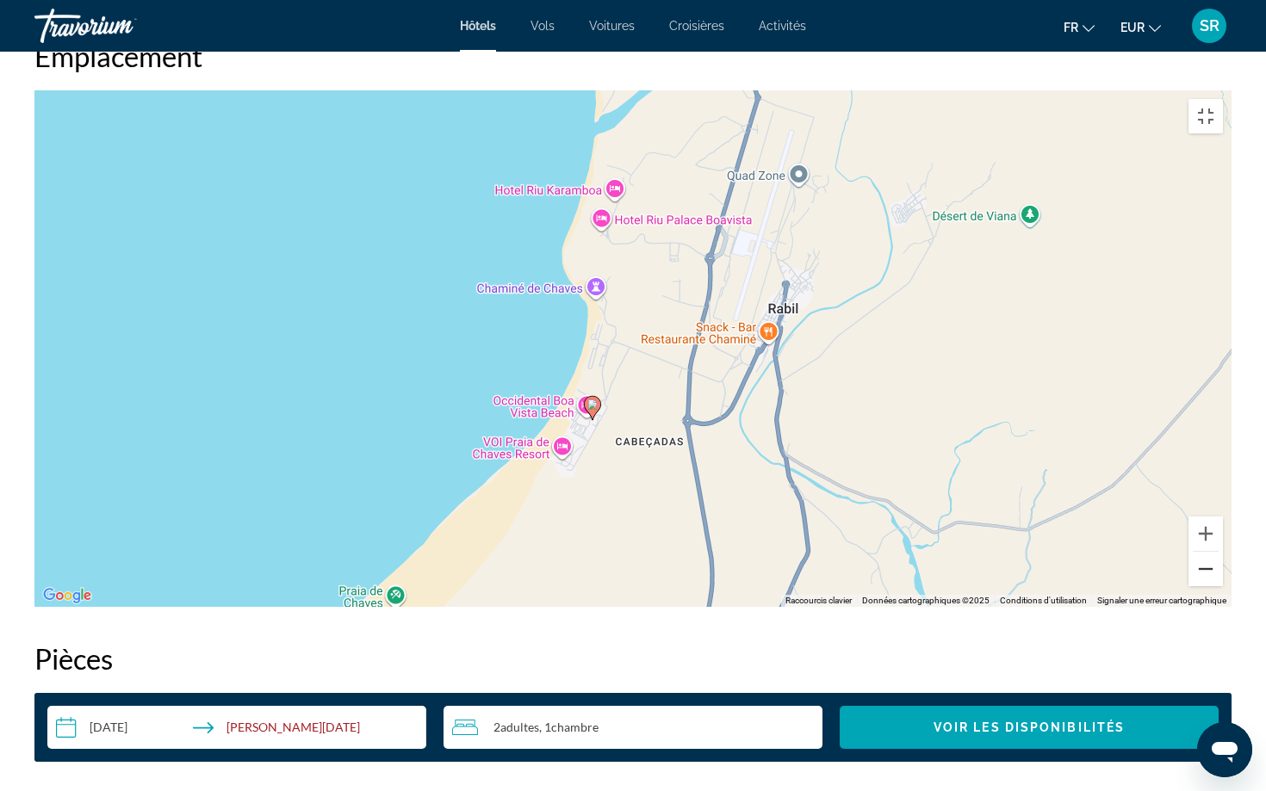
click at [1223, 586] on button "Zoom arrière" at bounding box center [1205, 569] width 34 height 34
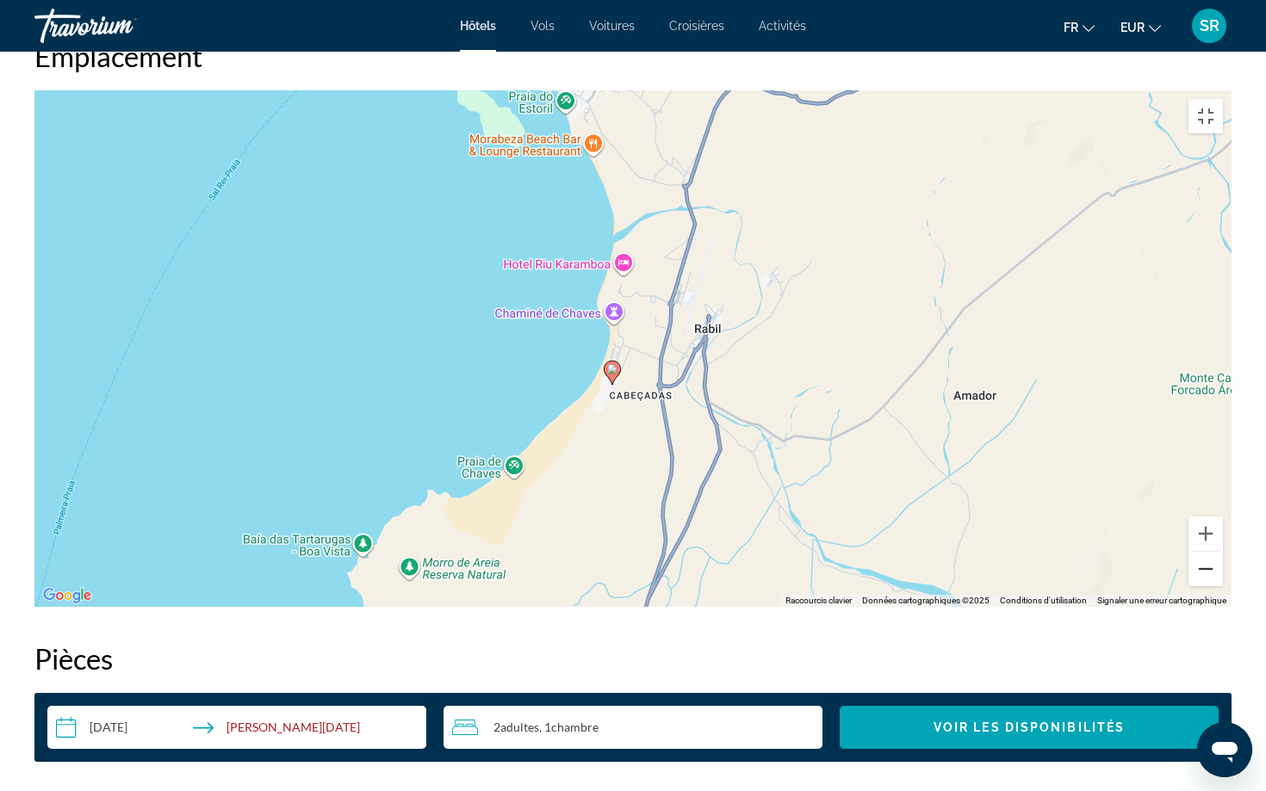
click at [1223, 586] on button "Zoom arrière" at bounding box center [1205, 569] width 34 height 34
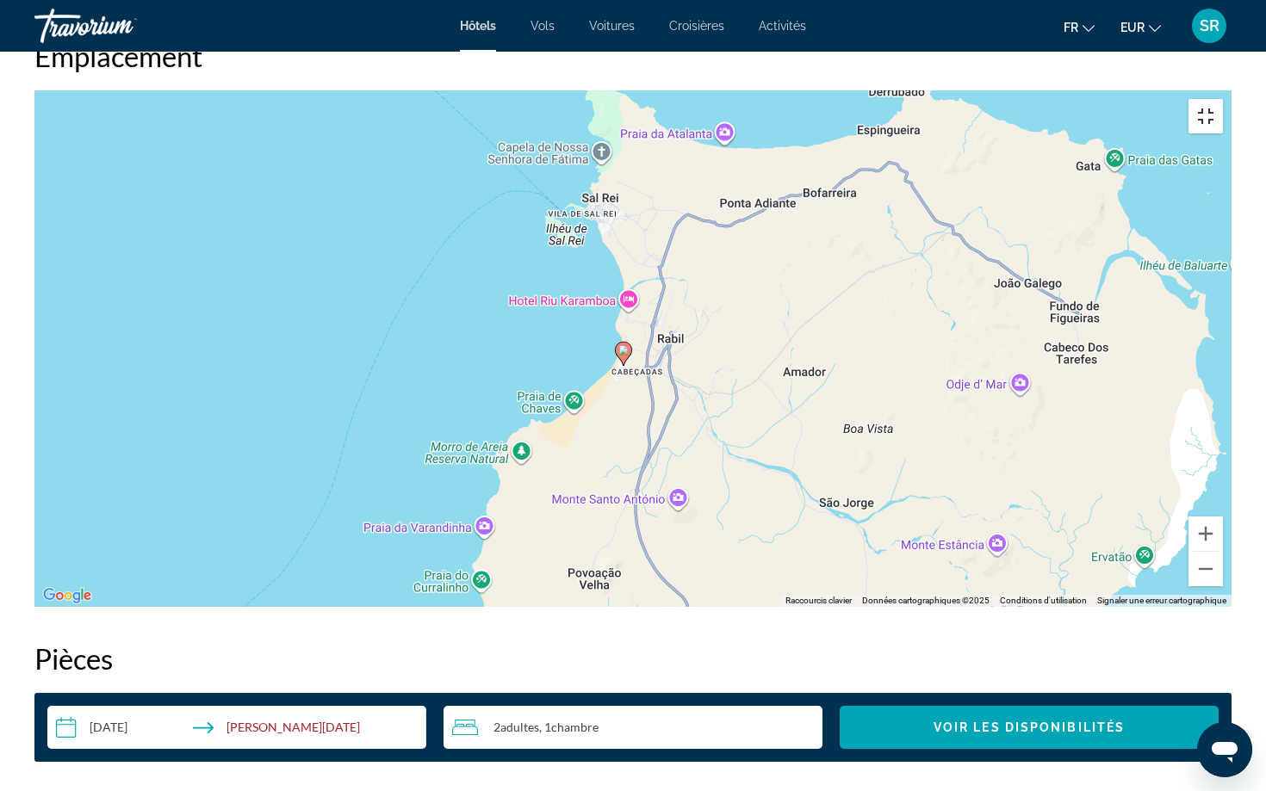
click at [1223, 99] on button "Passer en plein écran" at bounding box center [1205, 116] width 34 height 34
